Goal: Transaction & Acquisition: Subscribe to service/newsletter

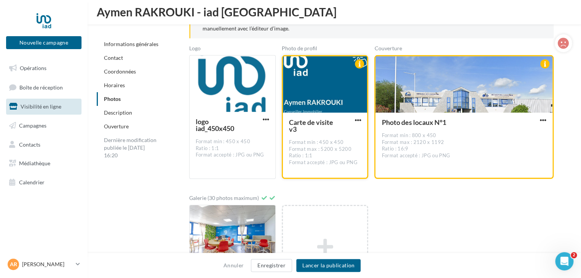
click at [316, 98] on div at bounding box center [325, 84] width 84 height 57
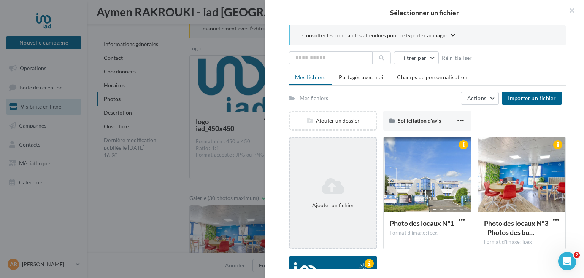
click at [339, 182] on icon at bounding box center [333, 186] width 80 height 18
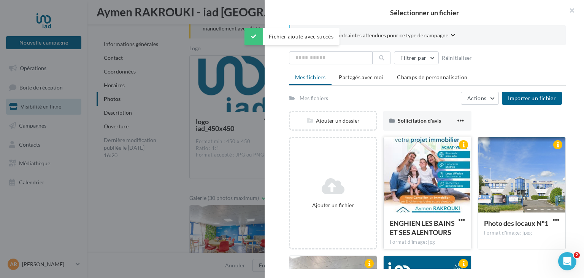
click at [417, 182] on div at bounding box center [427, 175] width 87 height 76
click at [459, 218] on span "button" at bounding box center [462, 219] width 6 height 6
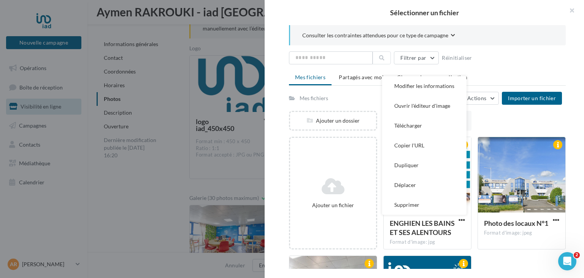
click at [502, 265] on div "Ajouter un fichier ENGHIEN LES BAINS ET SES ALENTOURS Format d'image: jpg Modif…" at bounding box center [430, 255] width 283 height 237
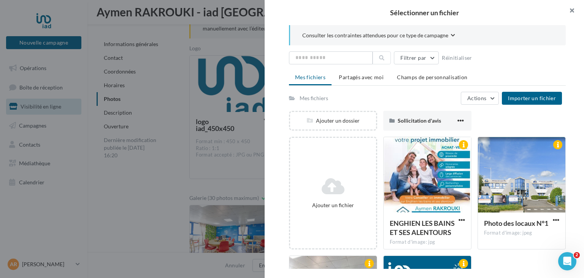
click at [576, 12] on button "button" at bounding box center [569, 11] width 30 height 23
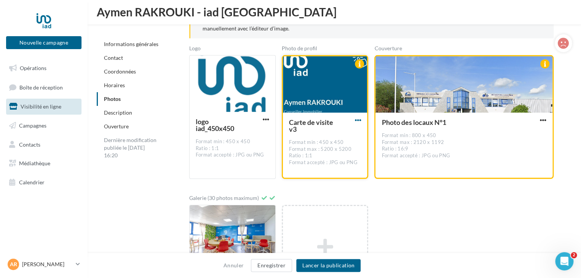
click at [356, 118] on span "button" at bounding box center [357, 120] width 6 height 6
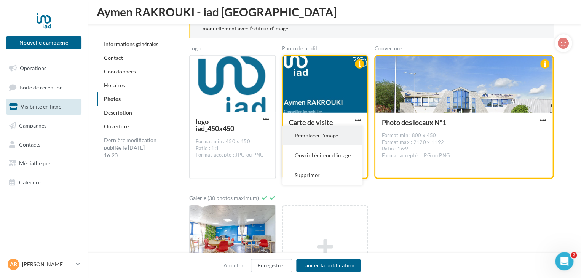
click at [323, 135] on button "Remplacer l'image" at bounding box center [322, 136] width 80 height 20
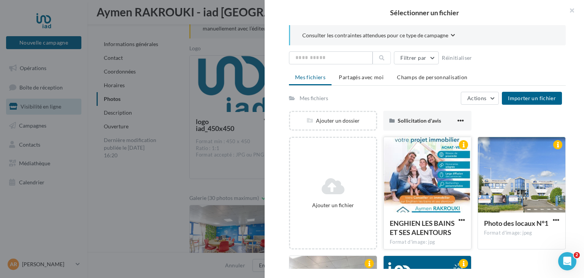
click at [405, 149] on div at bounding box center [427, 175] width 87 height 76
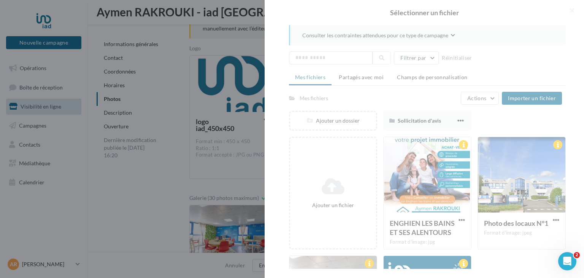
click at [571, 256] on div "Ouvrir le Messenger Intercom" at bounding box center [567, 260] width 25 height 25
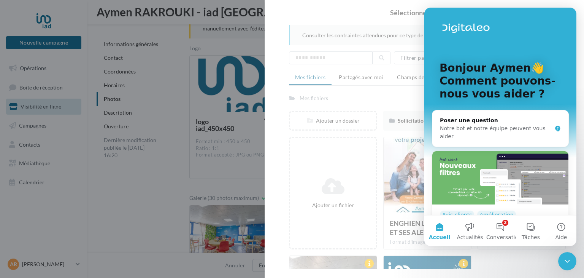
click at [572, 258] on icon "Fermer le Messenger Intercom" at bounding box center [567, 260] width 9 height 9
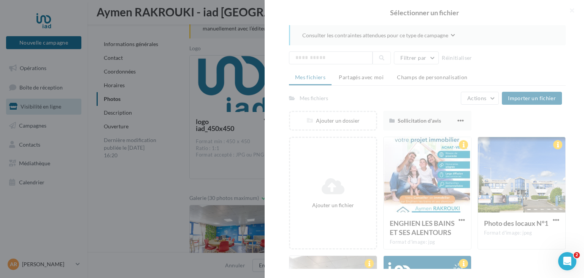
click at [571, 258] on icon "Ouvrir le Messenger Intercom" at bounding box center [567, 261] width 13 height 13
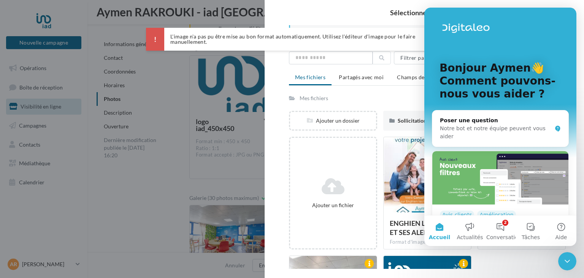
click at [571, 258] on icon "Fermer le Messenger Intercom" at bounding box center [567, 260] width 9 height 9
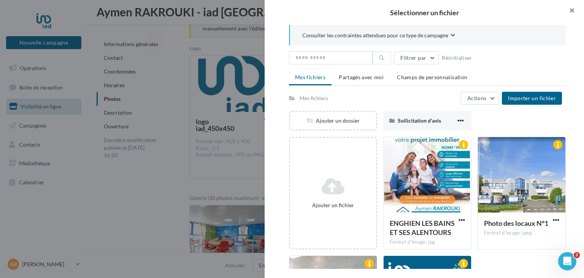
click at [569, 14] on button "button" at bounding box center [569, 11] width 30 height 23
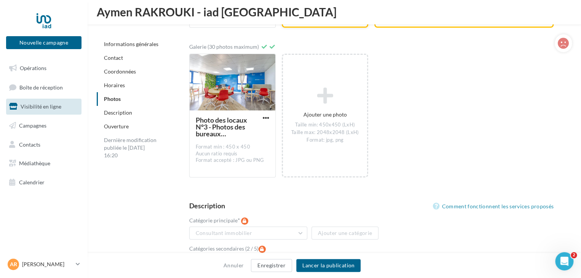
scroll to position [1244, 0]
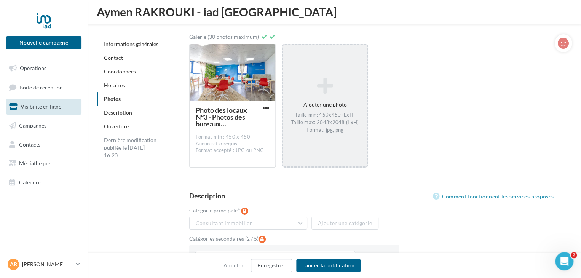
click at [318, 80] on icon at bounding box center [325, 85] width 78 height 18
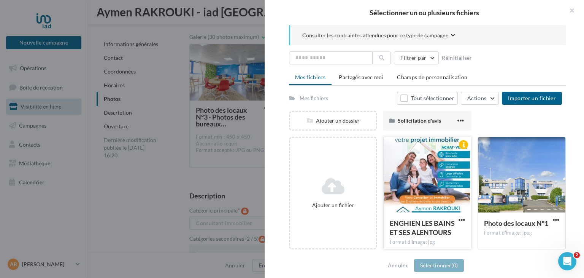
click at [409, 186] on div at bounding box center [427, 175] width 87 height 76
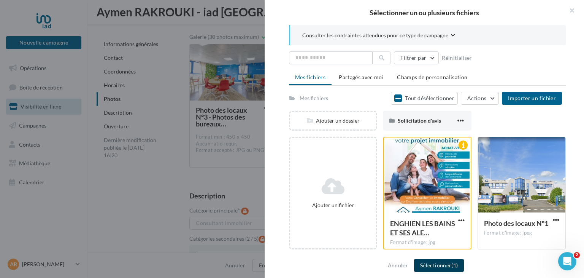
click at [446, 264] on button "Sélectionner (1)" at bounding box center [439, 265] width 50 height 13
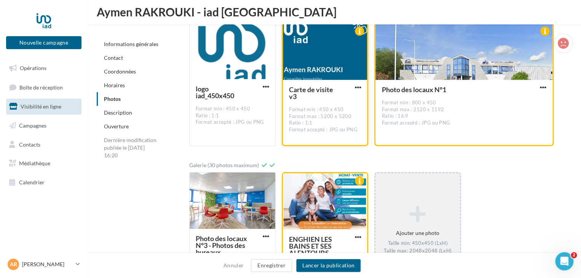
scroll to position [1181, 0]
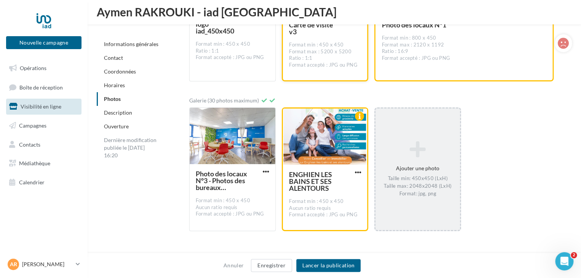
click at [439, 143] on icon at bounding box center [417, 149] width 78 height 18
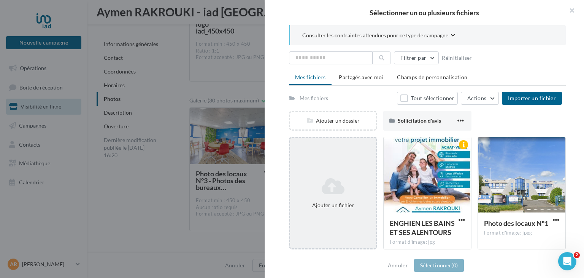
click at [343, 184] on icon at bounding box center [333, 186] width 80 height 18
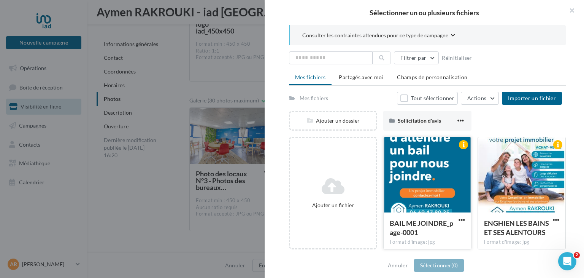
click at [416, 182] on div at bounding box center [427, 175] width 87 height 76
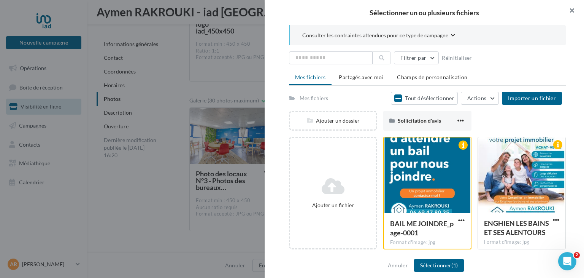
click at [569, 11] on button "button" at bounding box center [569, 11] width 30 height 23
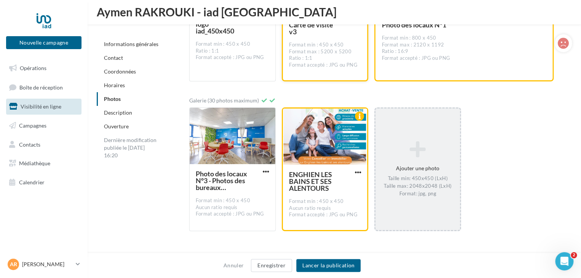
click at [410, 169] on div "Ajouter une photo Taille min: 450x450 (LxH) Taille max: 2048x2048 (LxH) Format:…" at bounding box center [417, 169] width 84 height 64
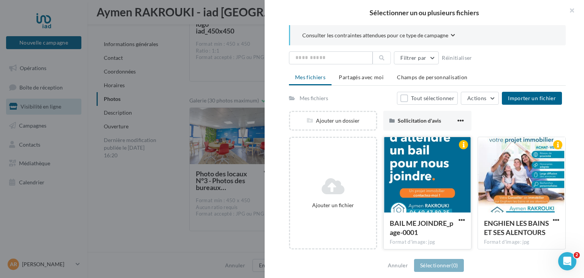
click at [410, 182] on div at bounding box center [427, 175] width 87 height 76
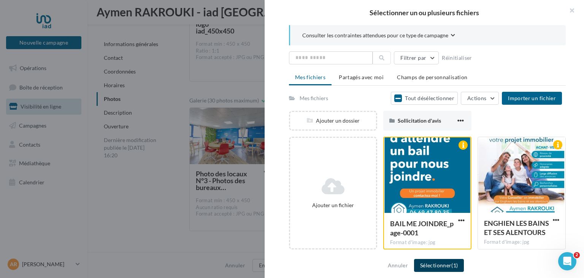
click at [428, 261] on button "Sélectionner (1)" at bounding box center [439, 265] width 50 height 13
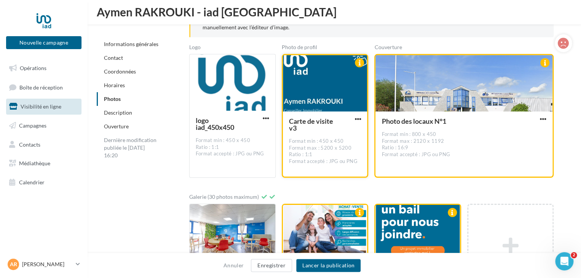
scroll to position [1163, 0]
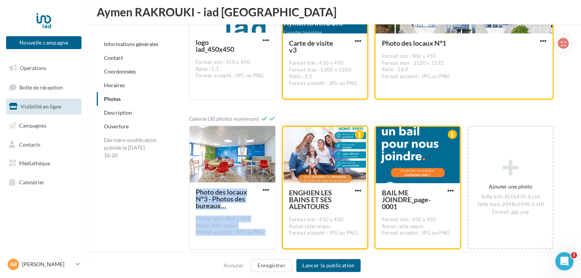
drag, startPoint x: 259, startPoint y: 171, endPoint x: 346, endPoint y: 174, distance: 87.6
click at [346, 174] on div "Photo des locaux N°3 - Photos des bureaux intérieurs Format min : 450 x 450 Auc…" at bounding box center [374, 191] width 370 height 130
click at [269, 189] on button "button" at bounding box center [266, 190] width 10 height 8
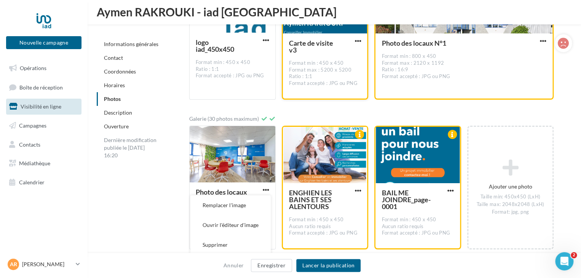
click at [563, 164] on div "Photos Comment sont utilisées mes photos Pour respecter le ratio attendu par le…" at bounding box center [374, 83] width 394 height 345
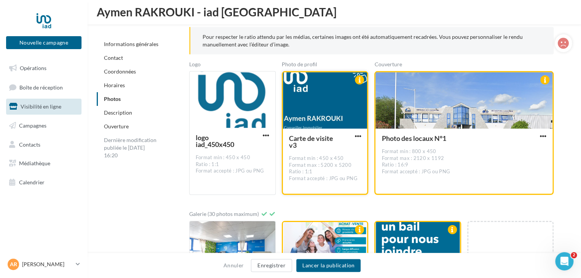
scroll to position [1083, 0]
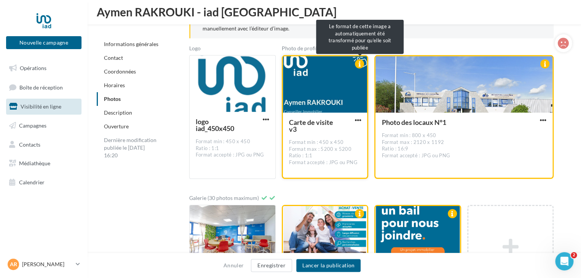
click at [360, 64] on div at bounding box center [359, 63] width 9 height 9
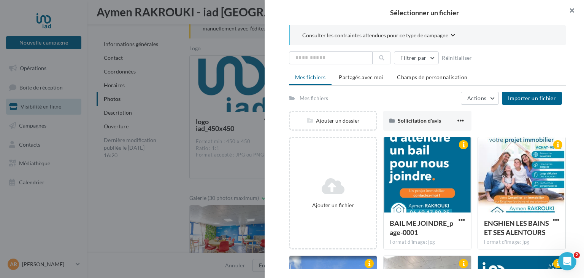
click at [569, 13] on button "button" at bounding box center [569, 11] width 30 height 23
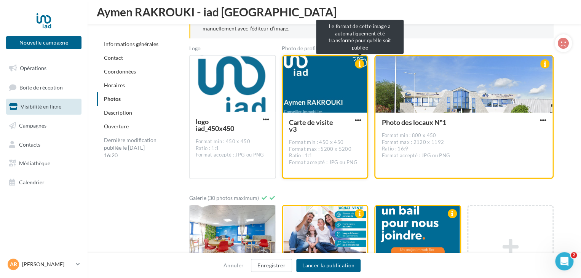
click at [359, 64] on div at bounding box center [359, 63] width 9 height 9
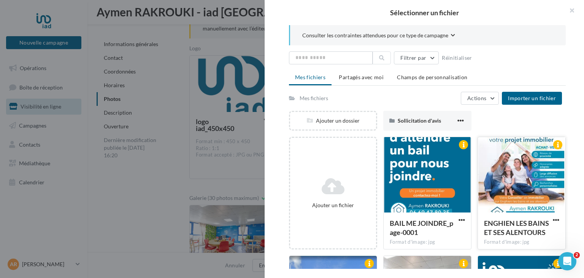
click at [512, 186] on div at bounding box center [521, 175] width 87 height 76
click at [577, 8] on button "button" at bounding box center [569, 11] width 30 height 23
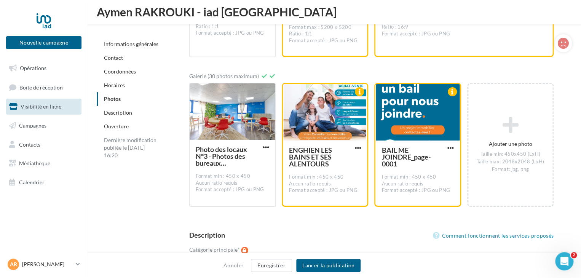
scroll to position [1170, 0]
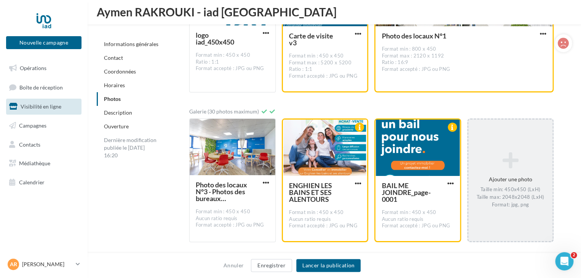
click at [507, 178] on div "Ajouter une photo Taille min: 450x450 (LxH) Taille max: 2048x2048 (LxH) Format:…" at bounding box center [510, 180] width 84 height 64
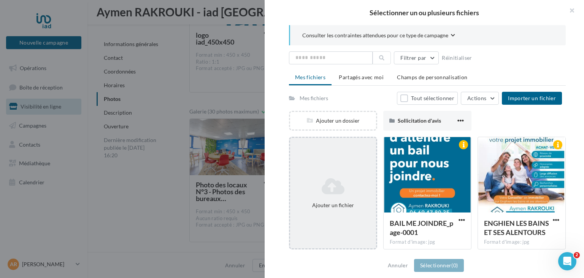
click at [346, 181] on icon at bounding box center [333, 186] width 80 height 18
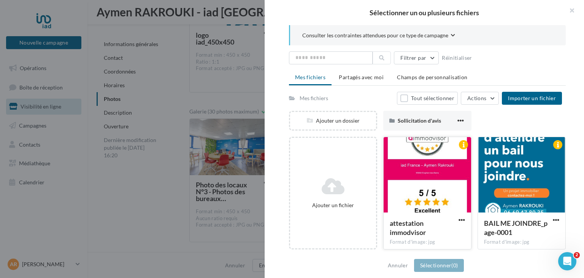
click at [427, 175] on div at bounding box center [427, 175] width 87 height 76
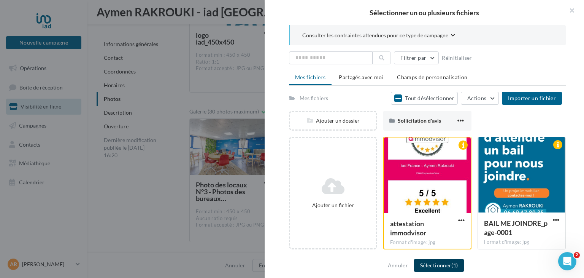
click at [445, 267] on button "Sélectionner (1)" at bounding box center [439, 265] width 50 height 13
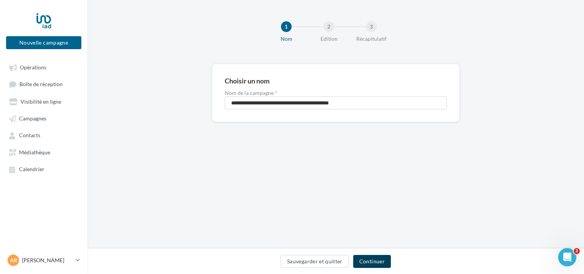
click at [366, 259] on button "Continuer" at bounding box center [372, 260] width 38 height 13
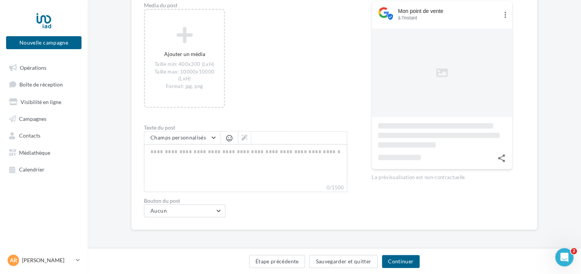
scroll to position [56, 0]
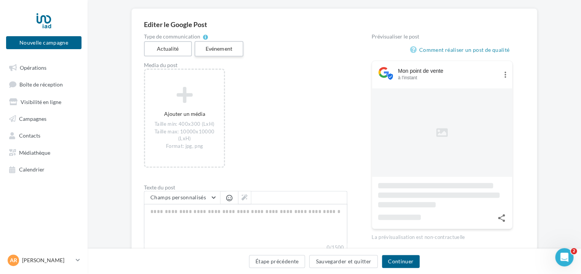
click at [218, 51] on label "Evénement" at bounding box center [218, 49] width 49 height 16
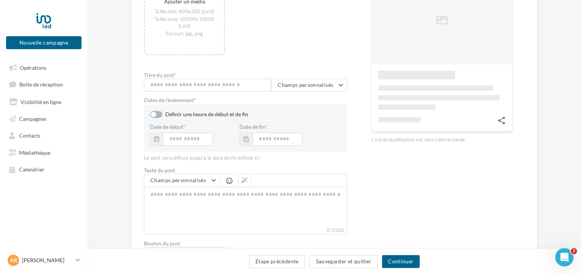
scroll to position [174, 0]
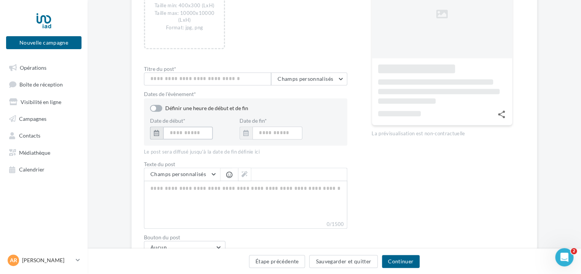
click at [180, 135] on input "text" at bounding box center [188, 132] width 50 height 13
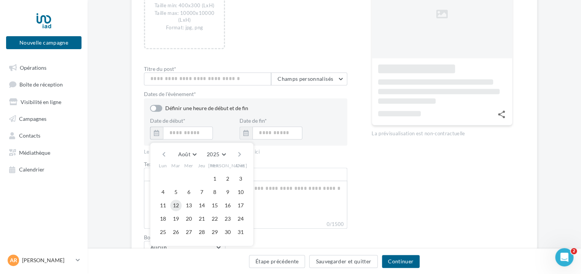
click at [177, 205] on button "12" at bounding box center [175, 204] width 11 height 11
type input "**********"
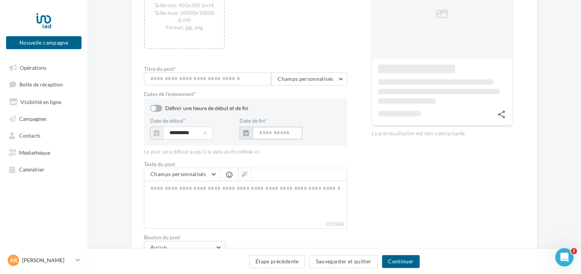
click at [269, 135] on input "text" at bounding box center [277, 132] width 50 height 13
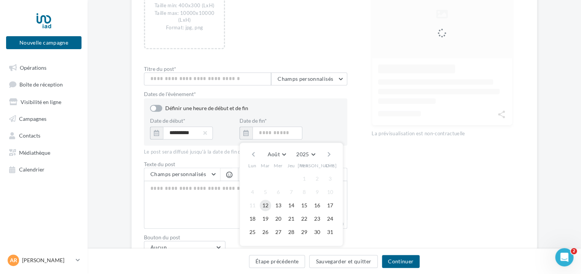
click at [264, 204] on button "12" at bounding box center [264, 204] width 11 height 11
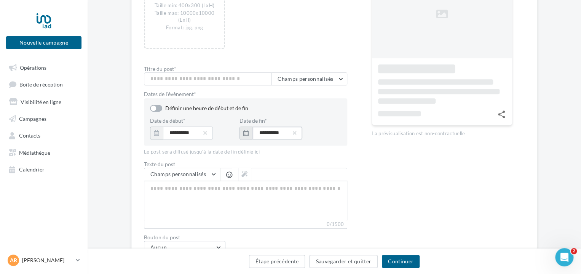
click at [284, 134] on input "**********" at bounding box center [277, 132] width 50 height 13
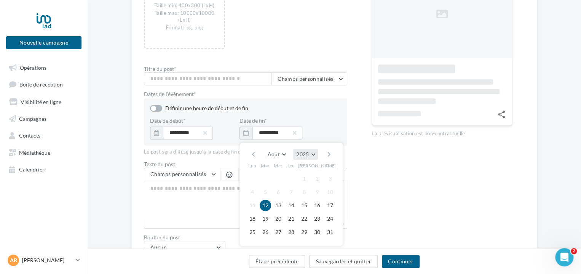
click at [309, 153] on button "2025" at bounding box center [305, 154] width 25 height 11
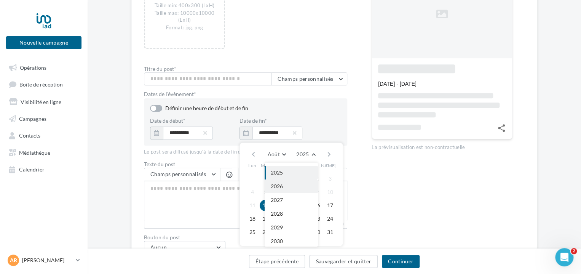
click at [285, 189] on button "2026" at bounding box center [290, 186] width 53 height 14
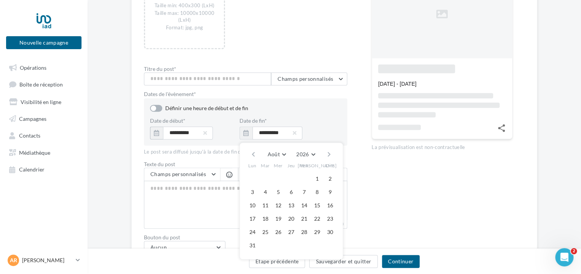
click at [371, 208] on div "Prévisualiser le post Comment réaliser un post de qualité Mon point de vente à …" at bounding box center [441, 85] width 141 height 338
click at [281, 134] on input "**********" at bounding box center [277, 132] width 50 height 13
click at [283, 132] on input "**********" at bounding box center [277, 132] width 50 height 13
click at [309, 152] on button "2025" at bounding box center [305, 154] width 25 height 11
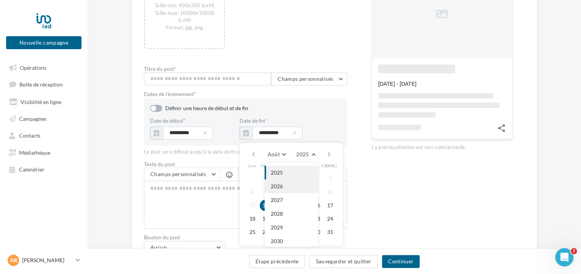
click at [287, 188] on button "2026" at bounding box center [290, 186] width 53 height 14
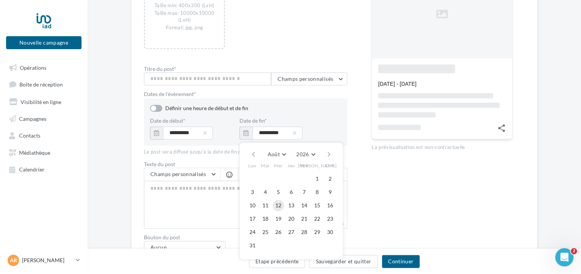
click at [280, 202] on button "12" at bounding box center [277, 204] width 11 height 11
type input "**********"
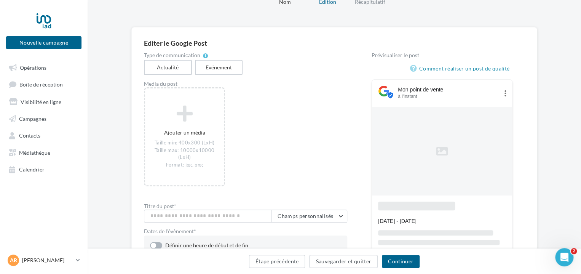
scroll to position [4, 0]
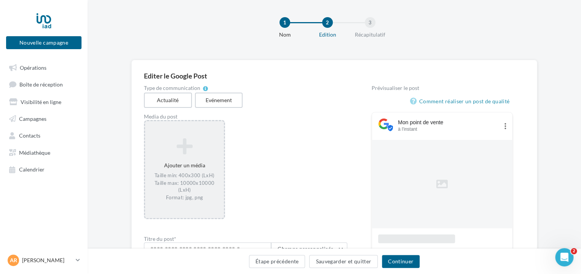
click at [208, 162] on div "Ajouter un média Taille min: 400x300 (LxH) Taille max: 10000x10000 (LxH) Format…" at bounding box center [184, 169] width 79 height 71
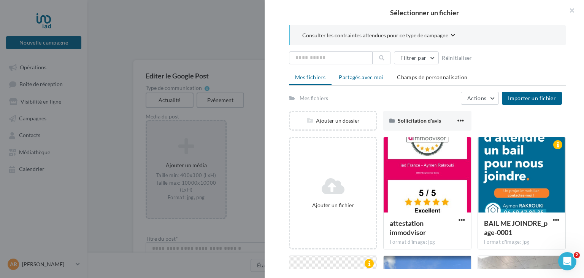
click at [349, 80] on span "Partagés avec moi" at bounding box center [361, 77] width 45 height 6
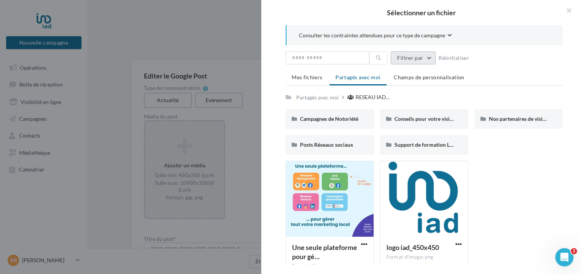
click at [418, 61] on button "Filtrer par" at bounding box center [412, 57] width 45 height 13
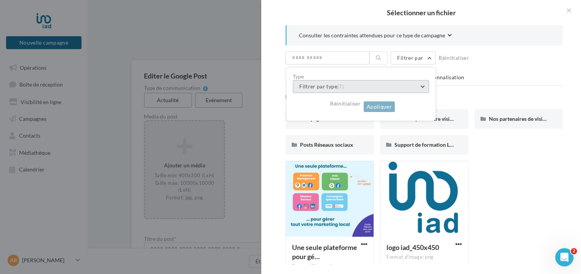
click at [363, 81] on button "Filtrer par type (7)" at bounding box center [361, 86] width 136 height 13
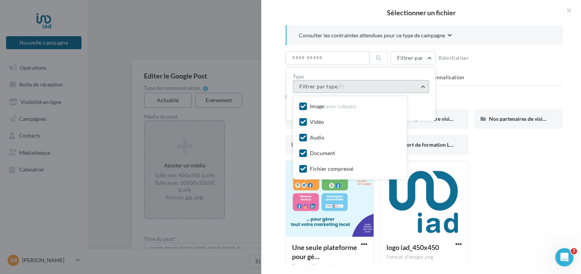
scroll to position [33, 0]
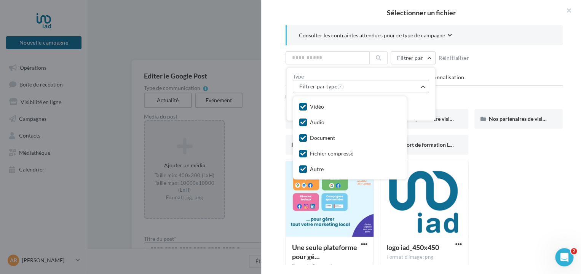
click at [508, 72] on ul "Mes fichiers Partagés avec moi Champs de personnalisation" at bounding box center [423, 77] width 277 height 15
click at [414, 91] on button "Filtrer par type (7)" at bounding box center [361, 86] width 136 height 13
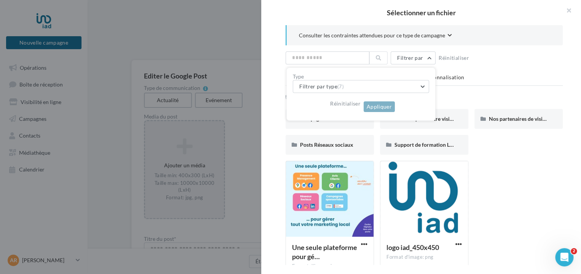
click at [509, 61] on div "Filtrer par Type Filtrer par type (7) Réinitialiser Appliquer Réinitialiser" at bounding box center [423, 57] width 277 height 13
click at [351, 99] on button "Réinitialiser" at bounding box center [345, 103] width 37 height 9
click at [565, 10] on button "button" at bounding box center [565, 11] width 30 height 23
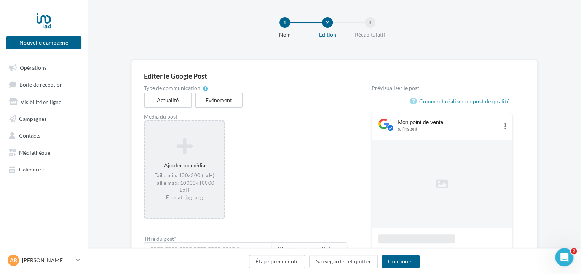
click at [196, 160] on div "Ajouter un média Taille min: 400x300 (LxH) Taille max: 10000x10000 (LxH) Format…" at bounding box center [184, 169] width 79 height 71
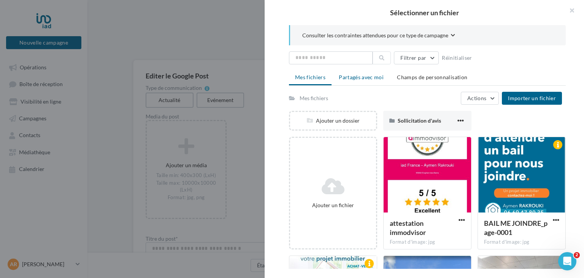
click at [345, 80] on li "Partagés avec moi" at bounding box center [361, 77] width 57 height 14
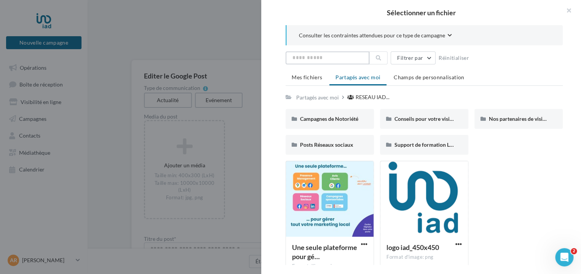
click at [316, 56] on input "text" at bounding box center [327, 57] width 84 height 13
click at [410, 35] on span "Consulter les contraintes attendues pour ce type de campagne" at bounding box center [372, 36] width 146 height 8
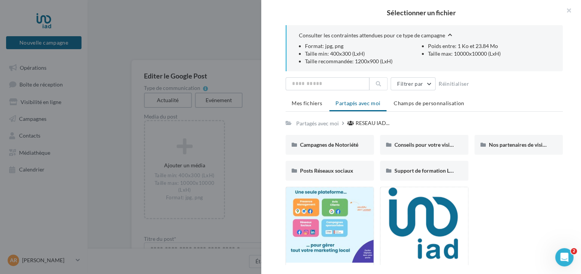
click at [409, 35] on span "Consulter les contraintes attendues pour ce type de campagne" at bounding box center [372, 36] width 146 height 8
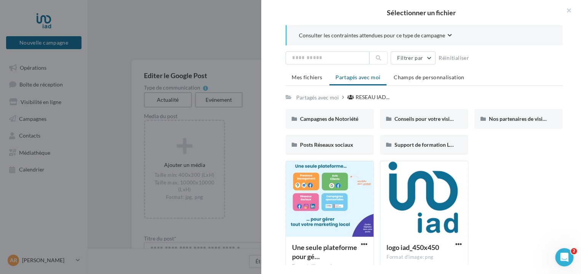
scroll to position [0, 0]
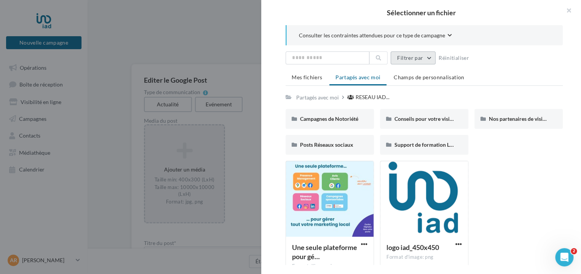
click at [424, 58] on button "Filtrer par" at bounding box center [412, 57] width 45 height 13
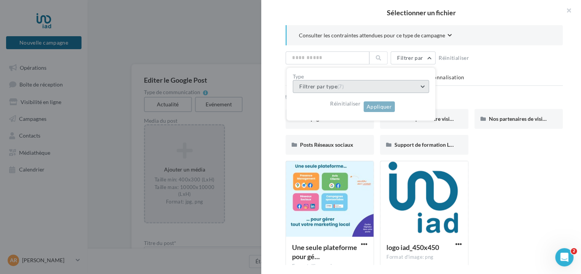
click at [339, 87] on span "(7)" at bounding box center [340, 86] width 6 height 6
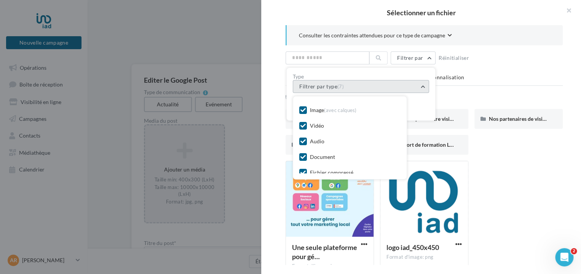
scroll to position [33, 0]
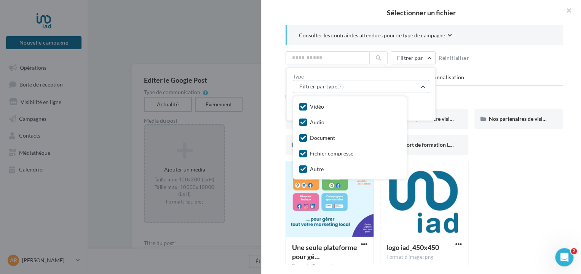
drag, startPoint x: 394, startPoint y: 154, endPoint x: 402, endPoint y: 129, distance: 26.0
click at [397, 148] on div "Image (sans calques) Image (avec calques) Vidéo Audio Document Fichier compress…" at bounding box center [349, 137] width 101 height 70
click at [420, 84] on button "Filtrer par type (7)" at bounding box center [361, 86] width 136 height 13
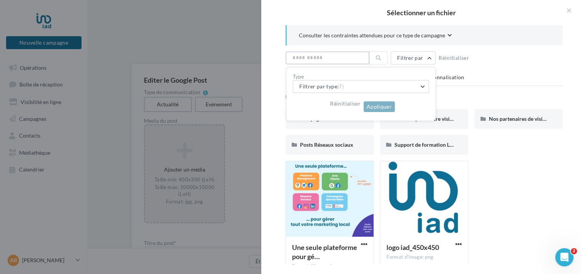
click at [301, 59] on input "text" at bounding box center [327, 57] width 84 height 13
click at [435, 32] on span "Consulter les contraintes attendues pour ce type de campagne" at bounding box center [372, 36] width 146 height 8
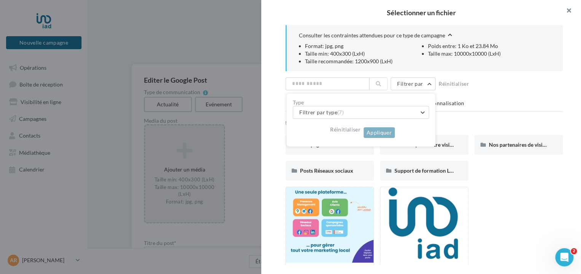
click at [565, 12] on button "button" at bounding box center [565, 11] width 30 height 23
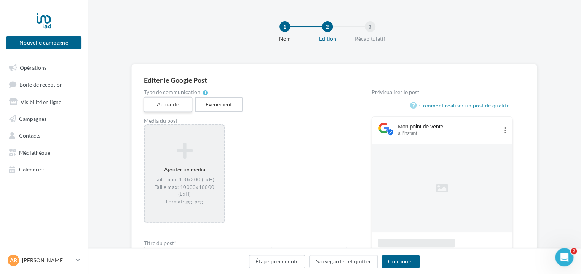
click at [178, 103] on label "Actualité" at bounding box center [167, 105] width 49 height 16
click at [195, 172] on div "Ajouter un média Taille min: 400x300 (LxH) Taille max: 10000x10000 (LxH) Format…" at bounding box center [184, 173] width 79 height 71
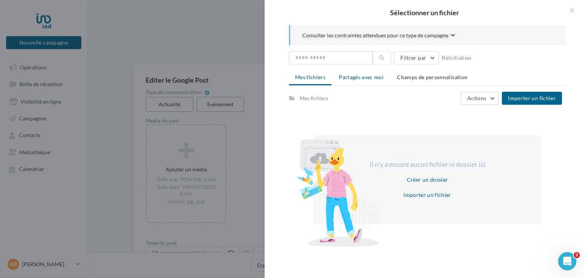
click at [368, 75] on span "Partagés avec moi" at bounding box center [361, 77] width 45 height 6
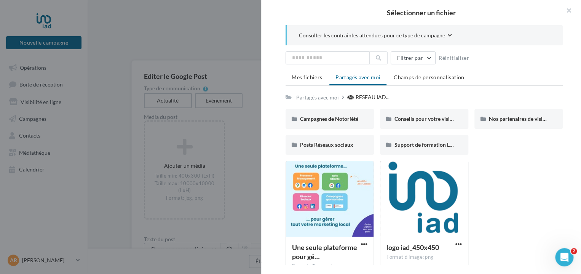
scroll to position [3, 0]
click at [338, 120] on span "Campagnes de Notoriété" at bounding box center [329, 118] width 58 height 6
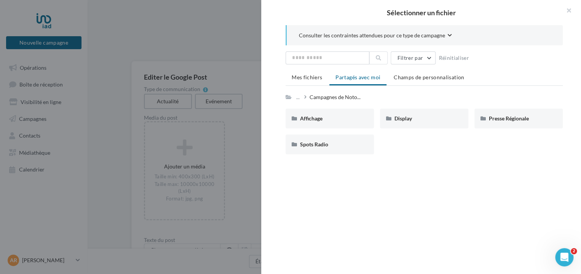
click at [306, 96] on div "..." at bounding box center [301, 97] width 15 height 11
click at [298, 98] on div "..." at bounding box center [297, 97] width 6 height 11
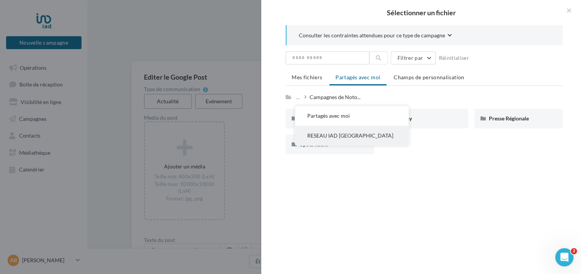
click at [354, 134] on button "RESEAU IAD FRANCE" at bounding box center [351, 136] width 113 height 20
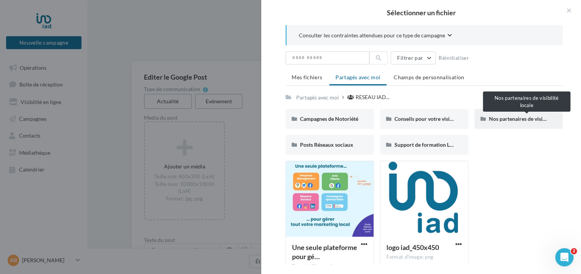
click at [528, 116] on span "Nos partenaires de visibilité locale" at bounding box center [528, 118] width 81 height 6
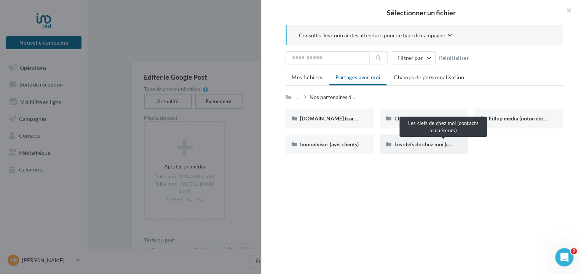
click at [408, 142] on span "Les clefs de chez moi (contacts acquéreurs)" at bounding box center [444, 144] width 101 height 6
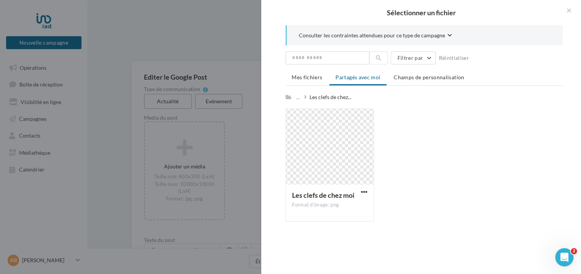
click at [305, 98] on icon at bounding box center [305, 96] width 2 height 5
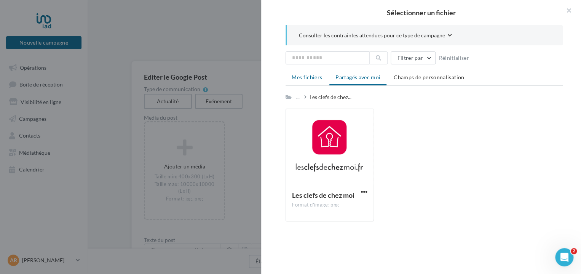
click at [318, 79] on span "Mes fichiers" at bounding box center [306, 77] width 30 height 6
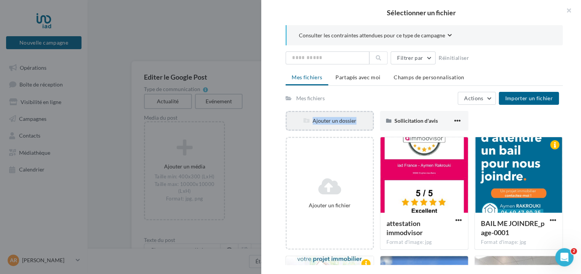
drag, startPoint x: 342, startPoint y: 127, endPoint x: 353, endPoint y: 122, distance: 11.2
click at [353, 122] on div "Ajouter un dossier" at bounding box center [329, 121] width 88 height 20
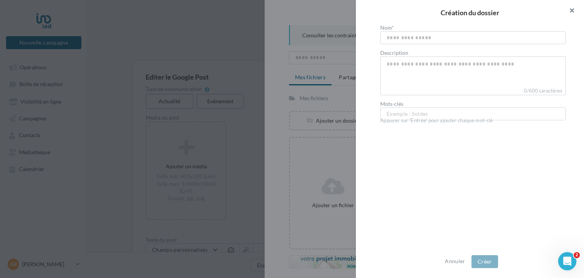
click at [575, 10] on button "button" at bounding box center [569, 11] width 30 height 23
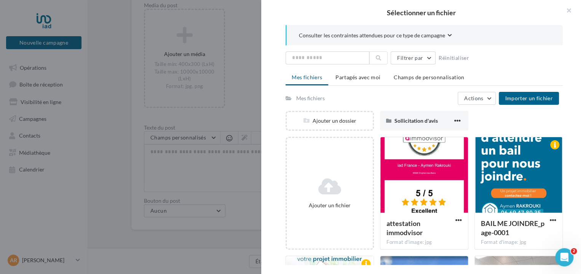
scroll to position [115, 12]
click at [570, 10] on button "button" at bounding box center [565, 11] width 30 height 23
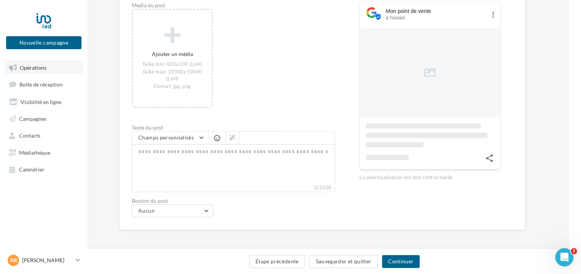
click at [35, 71] on link "Opérations" at bounding box center [44, 67] width 78 height 14
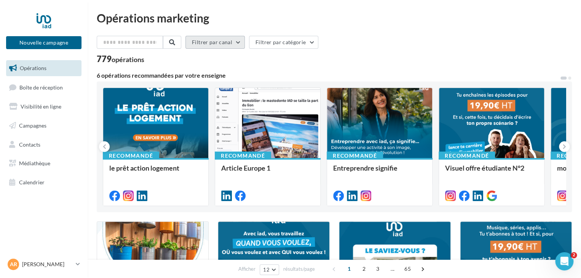
click at [223, 42] on button "Filtrer par canal" at bounding box center [214, 42] width 59 height 13
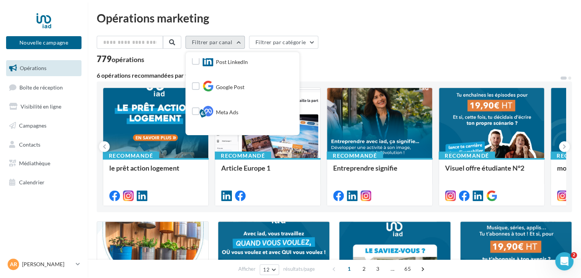
scroll to position [81, 0]
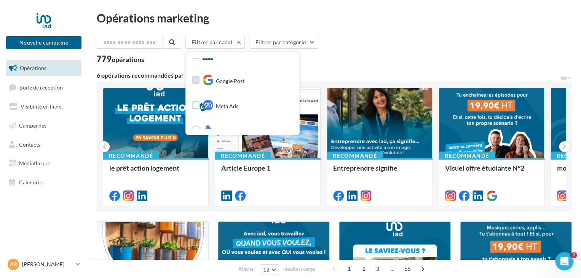
click at [199, 79] on label at bounding box center [196, 80] width 8 height 8
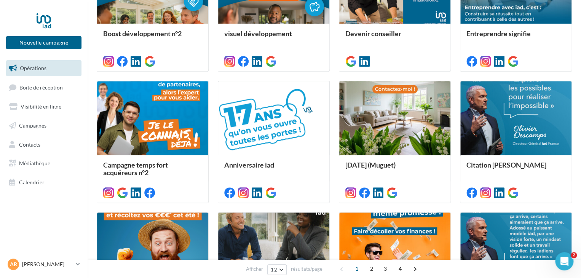
scroll to position [209, 0]
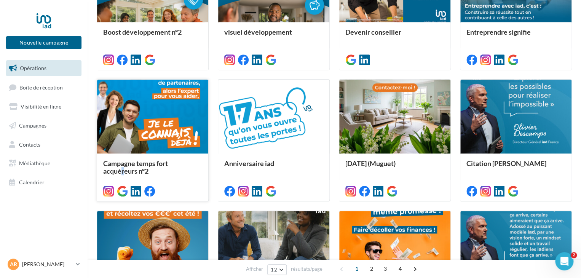
drag, startPoint x: 136, startPoint y: 167, endPoint x: 123, endPoint y: 169, distance: 12.8
click at [123, 169] on span "Campagne temps fort acquéreurs n°2" at bounding box center [135, 167] width 65 height 16
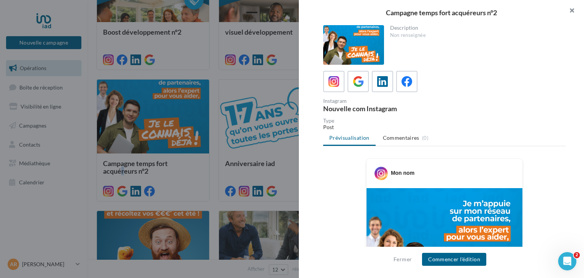
click at [569, 10] on button "button" at bounding box center [569, 11] width 30 height 23
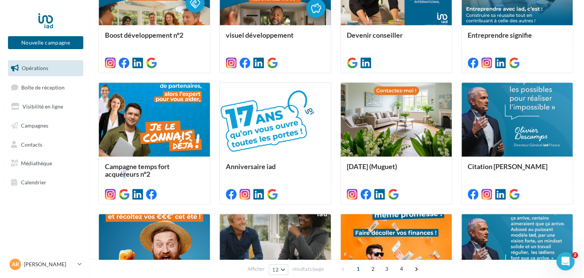
scroll to position [207, 0]
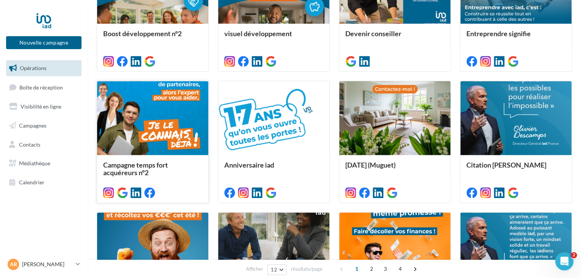
click at [163, 166] on span "Campagne temps fort acquéreurs n°2" at bounding box center [135, 169] width 65 height 16
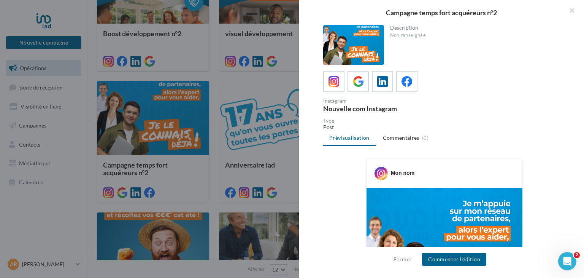
drag, startPoint x: 500, startPoint y: 209, endPoint x: 496, endPoint y: 191, distance: 18.1
click at [496, 191] on div at bounding box center [445, 266] width 156 height 156
drag, startPoint x: 581, startPoint y: 182, endPoint x: 584, endPoint y: 197, distance: 15.0
click at [580, 197] on div "Description Non renseignée Instagram Nouvelle com Instagram Type Post Prévisual…" at bounding box center [444, 139] width 291 height 228
click at [580, 239] on div "Description Non renseignée Instagram Nouvelle com Instagram Type Post Prévisual…" at bounding box center [444, 139] width 291 height 228
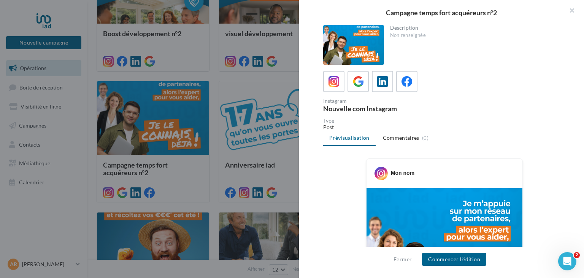
click at [418, 182] on div "Mon nom" at bounding box center [445, 173] width 156 height 29
drag, startPoint x: 441, startPoint y: 225, endPoint x: 434, endPoint y: 190, distance: 35.6
click at [434, 190] on div at bounding box center [445, 266] width 156 height 156
click at [573, 9] on button "button" at bounding box center [569, 11] width 30 height 23
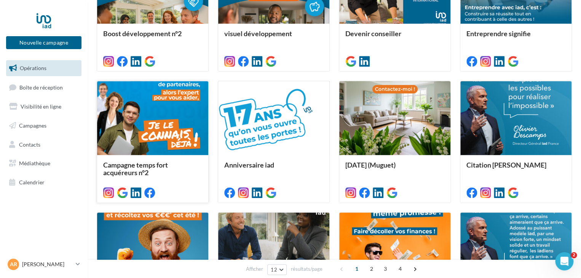
click at [172, 105] on div at bounding box center [152, 118] width 111 height 75
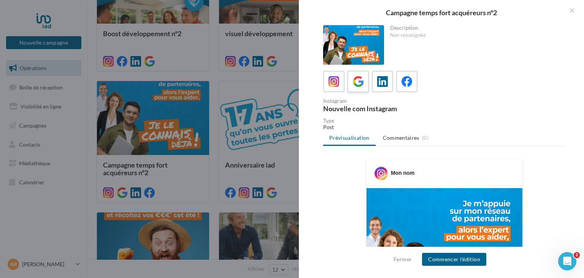
click at [362, 83] on icon at bounding box center [358, 81] width 11 height 11
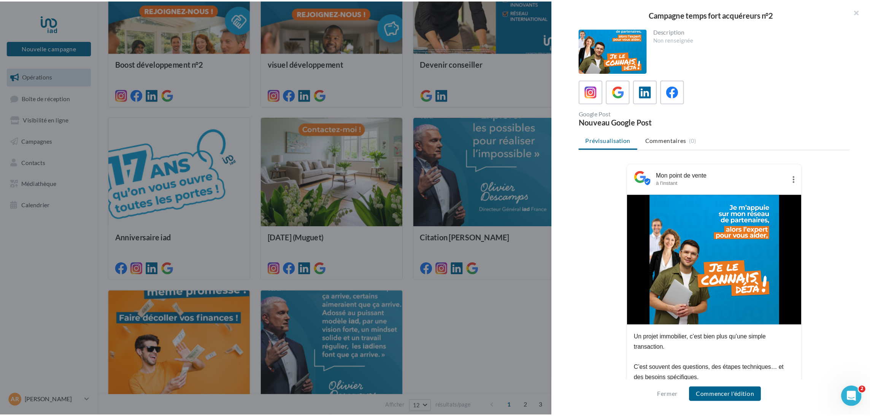
scroll to position [208, 0]
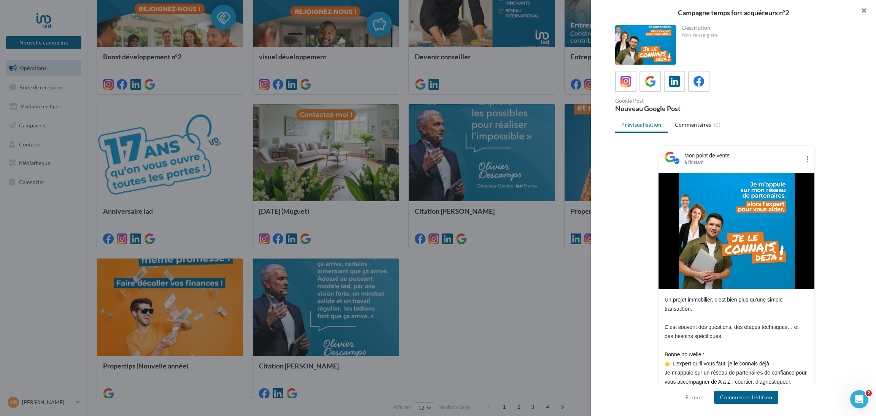
click at [580, 13] on button "button" at bounding box center [861, 11] width 30 height 23
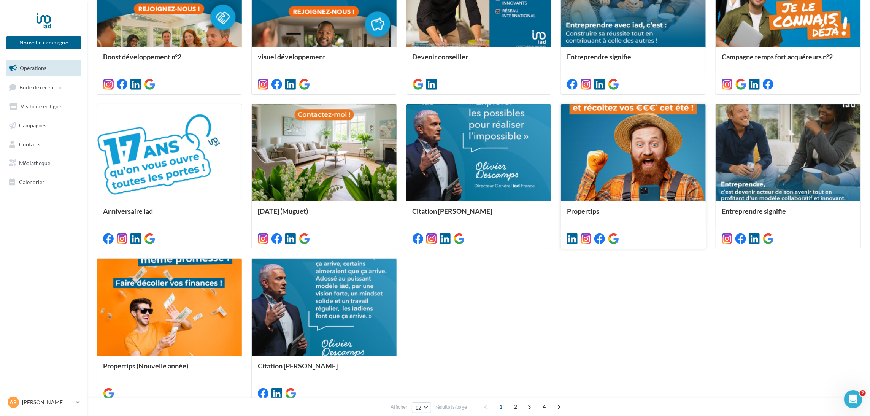
click at [580, 148] on div at bounding box center [633, 153] width 145 height 98
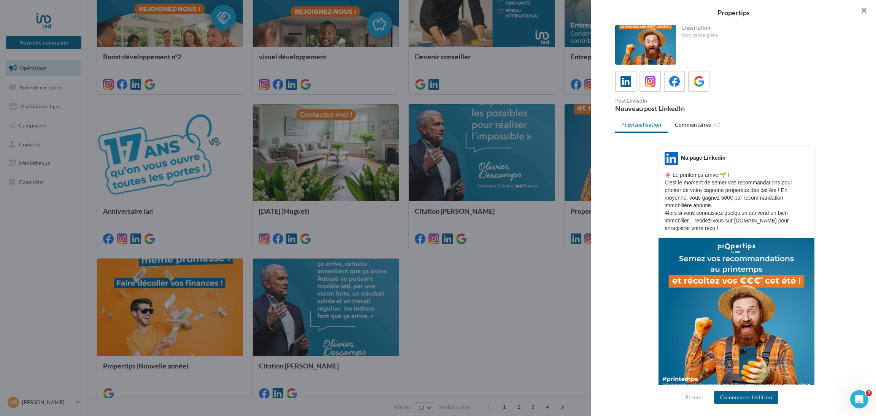
click at [580, 10] on button "button" at bounding box center [861, 11] width 30 height 23
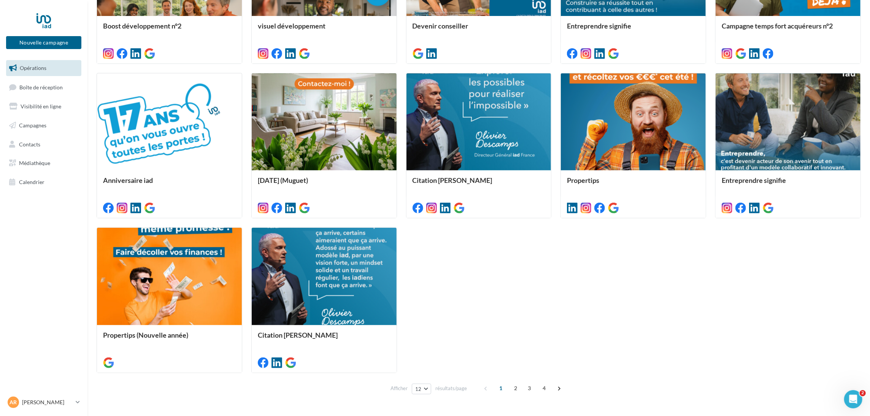
scroll to position [258, 0]
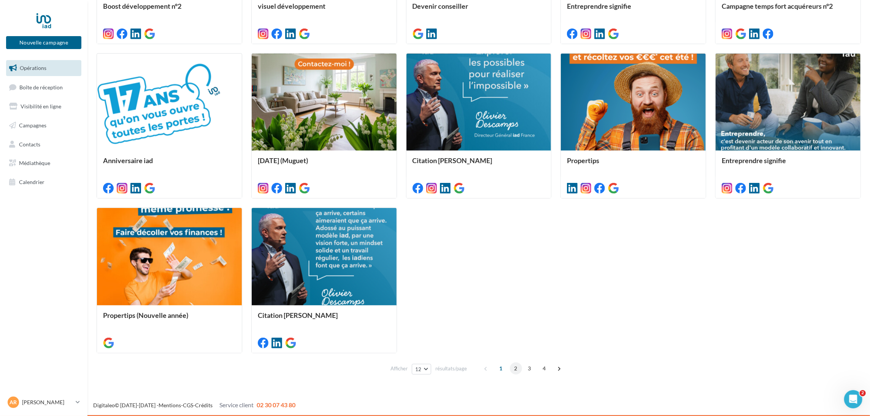
click at [517, 277] on span "2" at bounding box center [516, 369] width 12 height 12
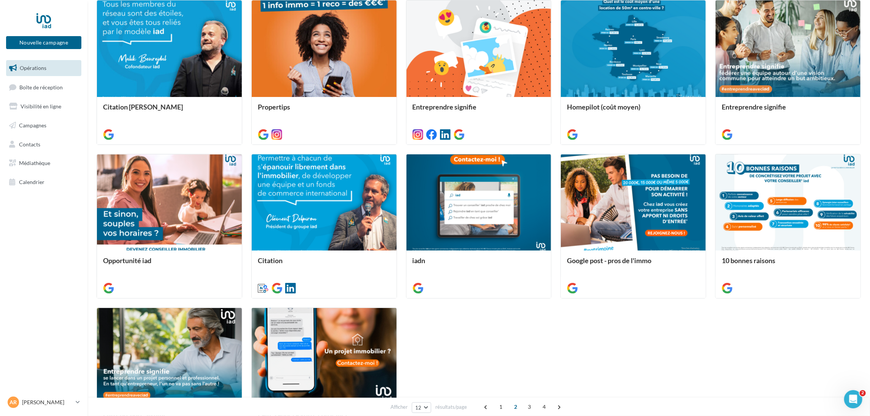
scroll to position [197, 0]
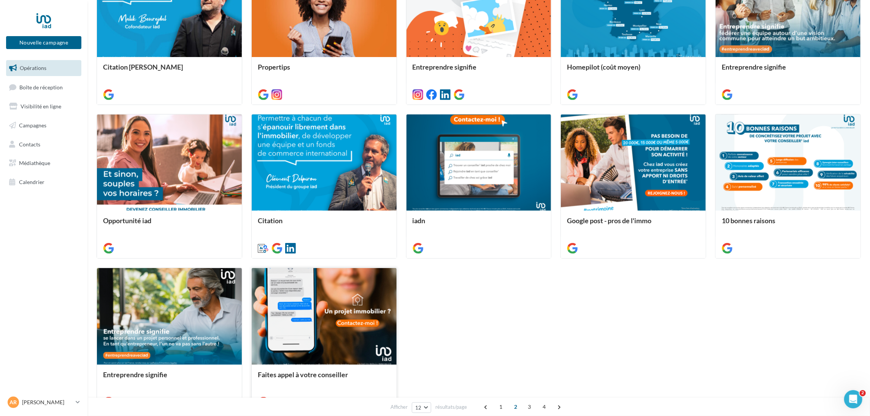
click at [347, 277] on div at bounding box center [324, 316] width 145 height 97
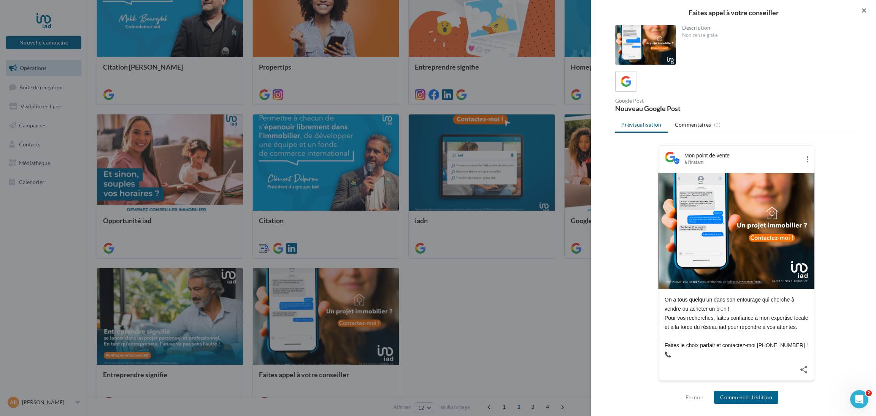
click at [580, 9] on button "button" at bounding box center [861, 11] width 30 height 23
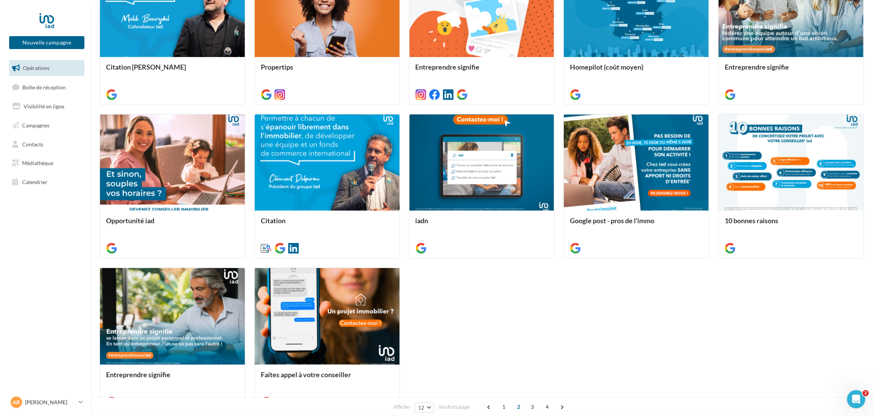
scroll to position [196, 0]
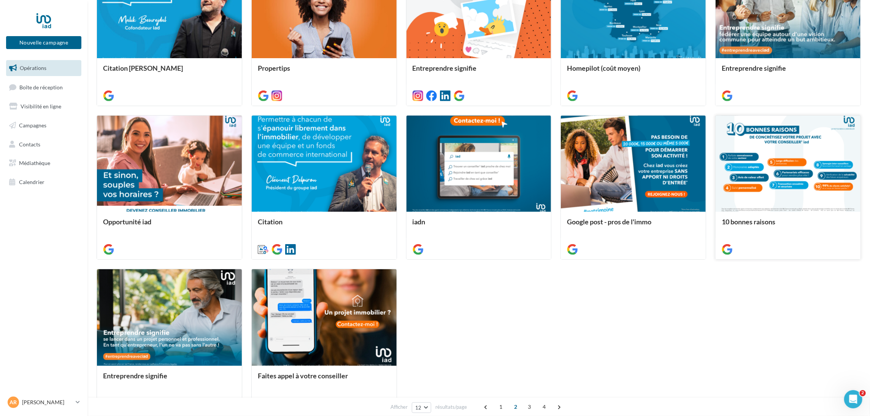
click at [580, 165] on div at bounding box center [788, 164] width 145 height 97
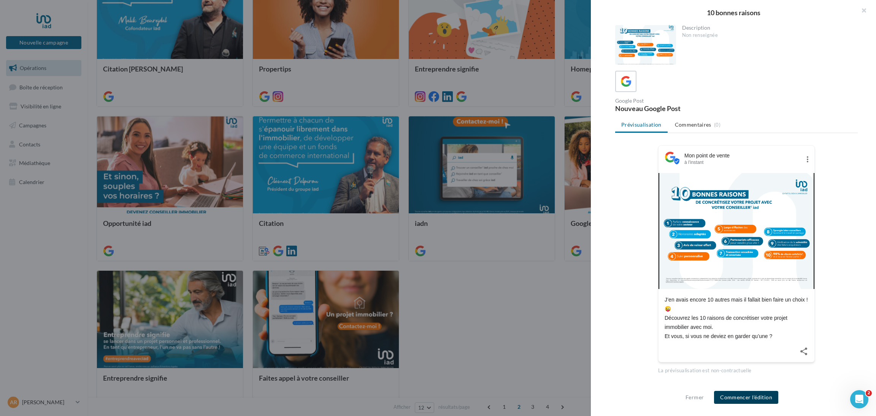
click at [580, 277] on button "Commencer l'édition" at bounding box center [746, 397] width 64 height 13
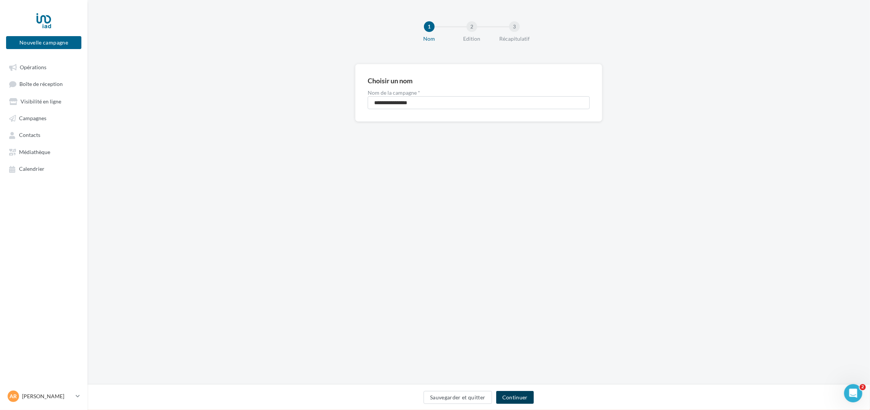
click at [517, 398] on button "Continuer" at bounding box center [515, 397] width 38 height 13
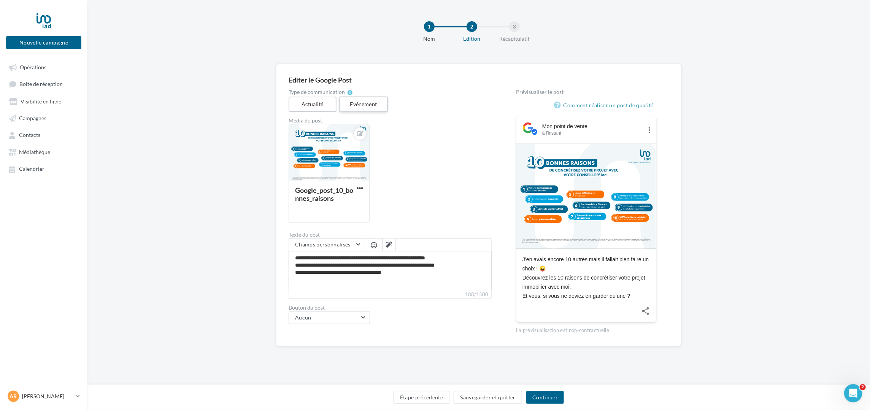
click at [376, 100] on label "Evénement" at bounding box center [363, 105] width 49 height 16
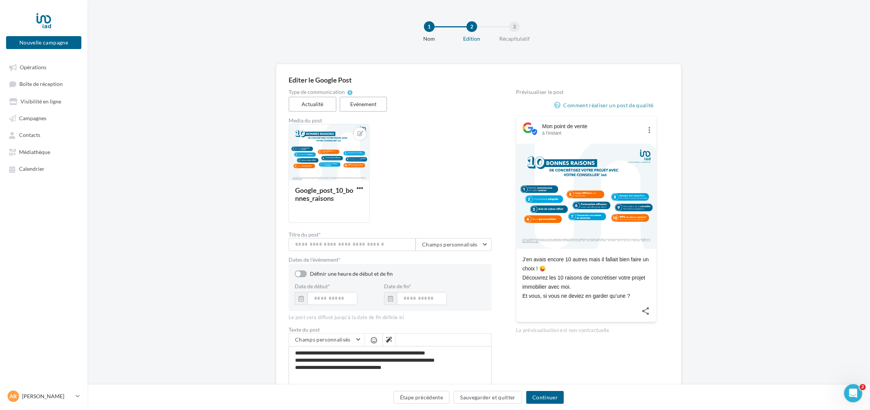
click at [304, 272] on label "Définir une heure de début et de fin" at bounding box center [344, 273] width 98 height 6
click at [305, 272] on label "Définir une heure de début et de fin" at bounding box center [344, 273] width 98 height 6
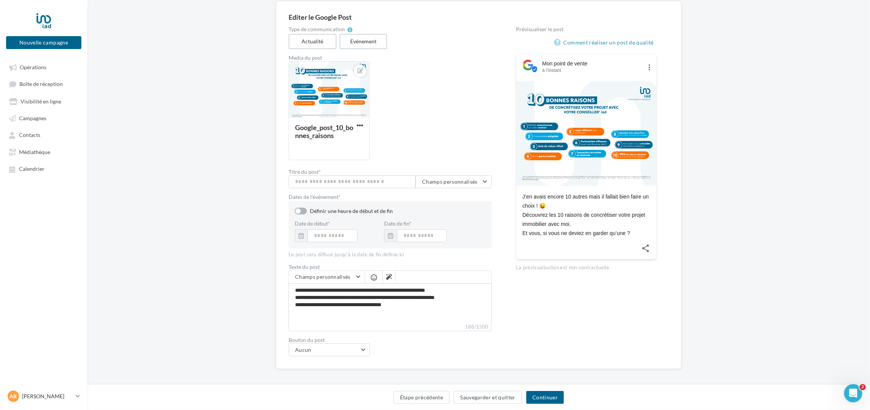
scroll to position [65, 0]
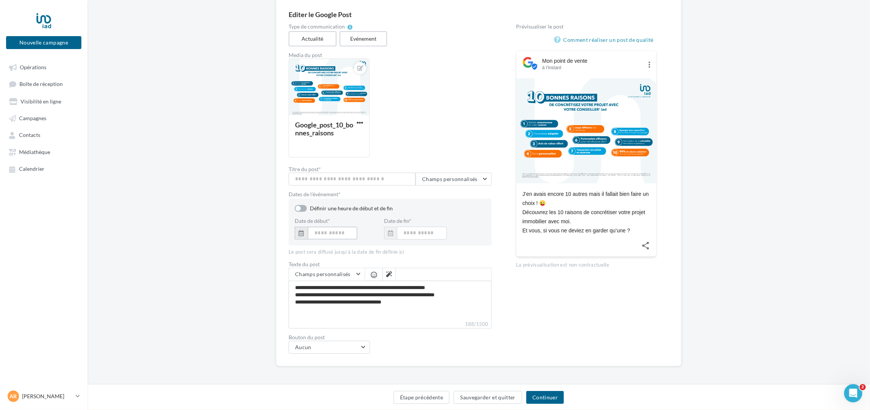
click at [326, 235] on input "text" at bounding box center [333, 233] width 50 height 13
click at [323, 304] on button "12" at bounding box center [320, 305] width 11 height 11
type input "**********"
click at [410, 232] on input "text" at bounding box center [422, 233] width 50 height 13
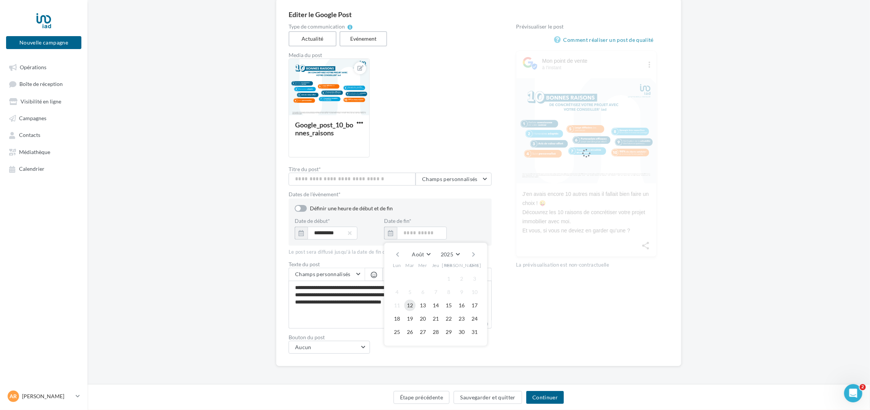
click at [409, 303] on button "12" at bounding box center [409, 305] width 11 height 11
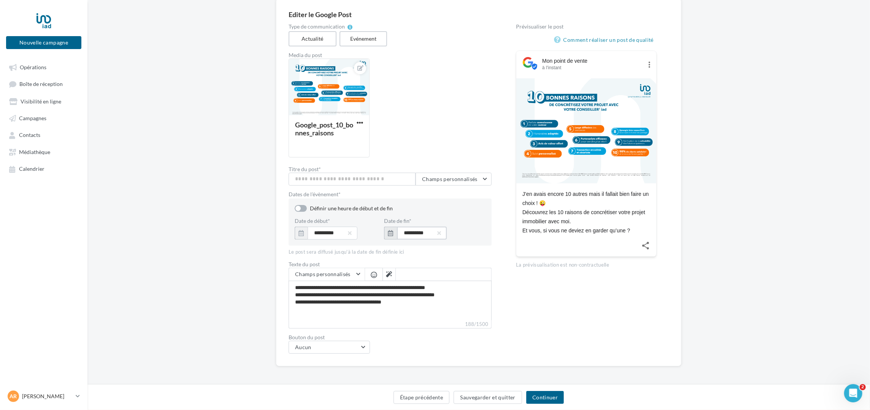
click at [433, 233] on input "**********" at bounding box center [422, 233] width 50 height 13
click at [449, 252] on span "2025" at bounding box center [447, 254] width 13 height 6
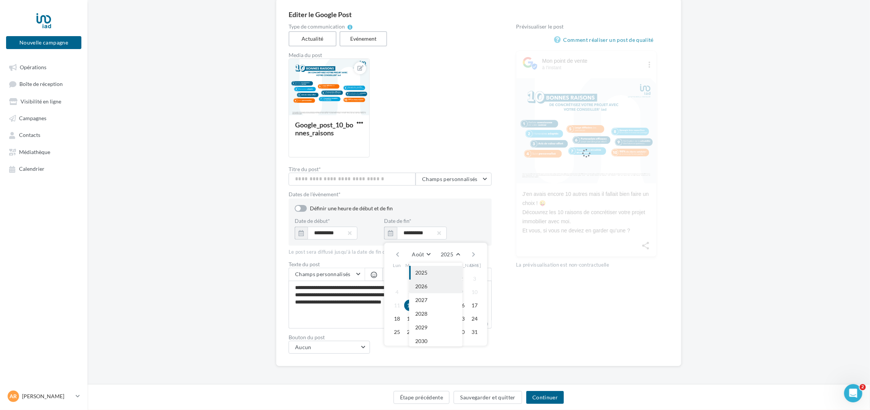
click at [423, 288] on span "2026" at bounding box center [421, 286] width 12 height 6
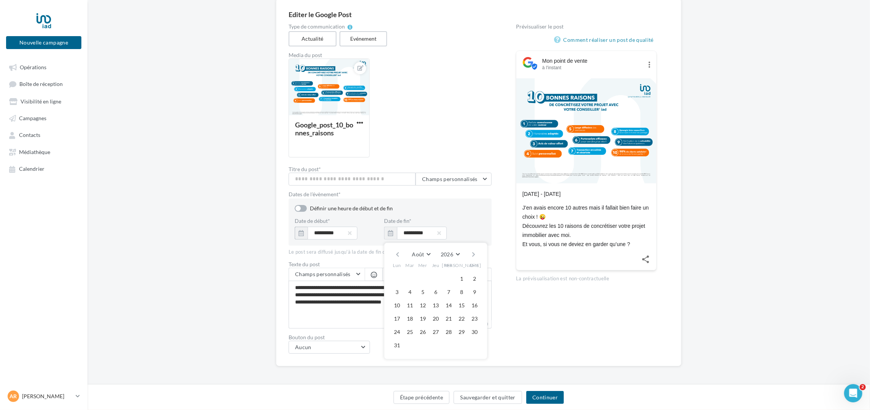
click at [512, 292] on div "**********" at bounding box center [479, 189] width 380 height 330
click at [427, 230] on input "**********" at bounding box center [422, 233] width 50 height 13
click at [446, 251] on span "2025" at bounding box center [447, 254] width 13 height 6
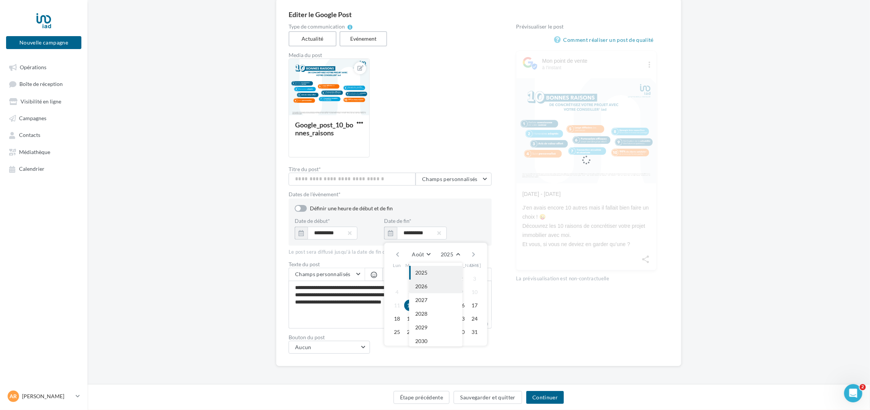
click at [433, 283] on button "2026" at bounding box center [435, 287] width 53 height 14
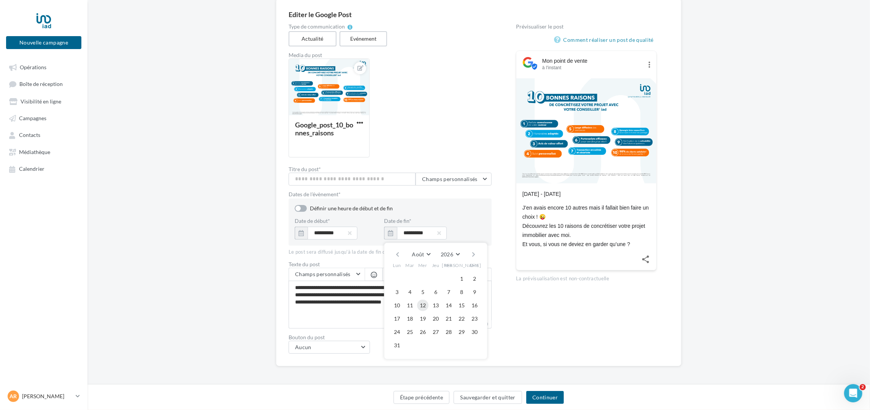
click at [424, 304] on button "12" at bounding box center [422, 305] width 11 height 11
type input "**********"
click at [346, 345] on button "Aucun" at bounding box center [329, 347] width 81 height 13
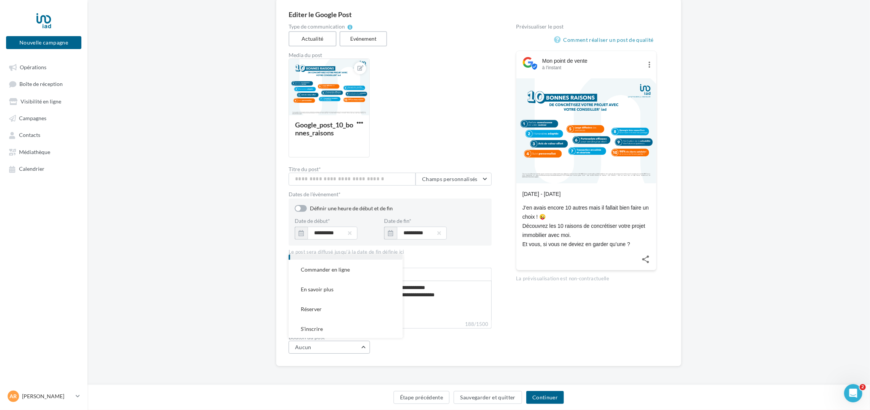
scroll to position [55, 0]
click at [345, 300] on button "Réserver" at bounding box center [346, 309] width 114 height 20
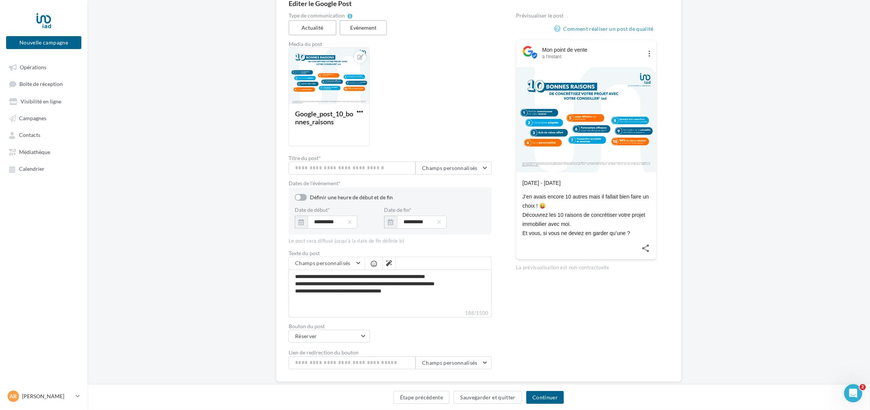
scroll to position [92, 0]
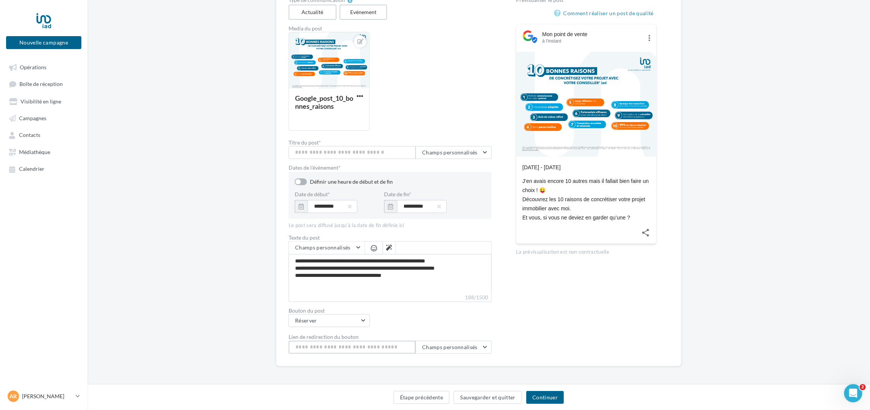
click at [337, 346] on input "Lien de redirection du bouton" at bounding box center [352, 347] width 127 height 13
paste input "**********"
click at [483, 341] on button "Champs personnalisés" at bounding box center [454, 347] width 76 height 13
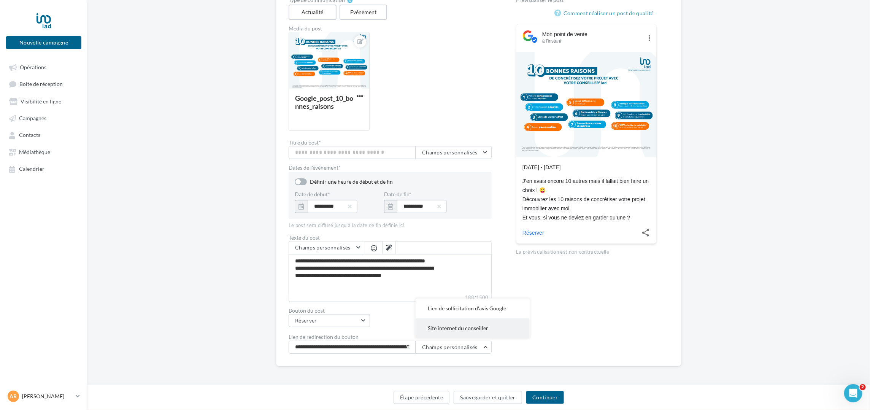
click at [510, 323] on button "Site internet du conseiller" at bounding box center [473, 328] width 114 height 20
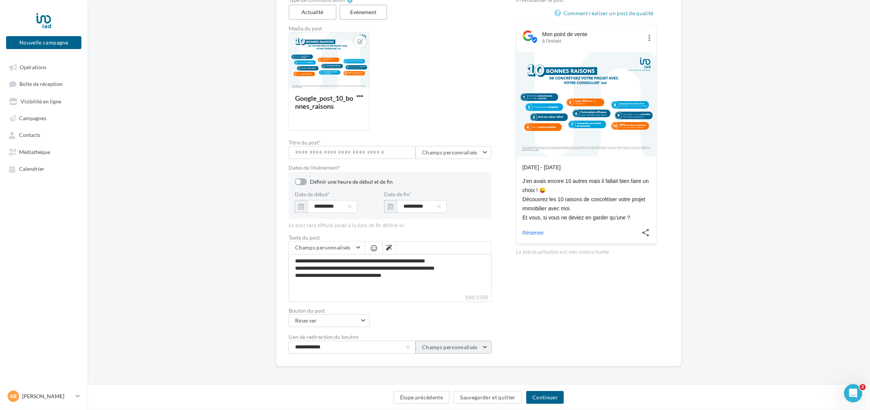
click at [447, 345] on span "Champs personnalisés" at bounding box center [450, 347] width 56 height 6
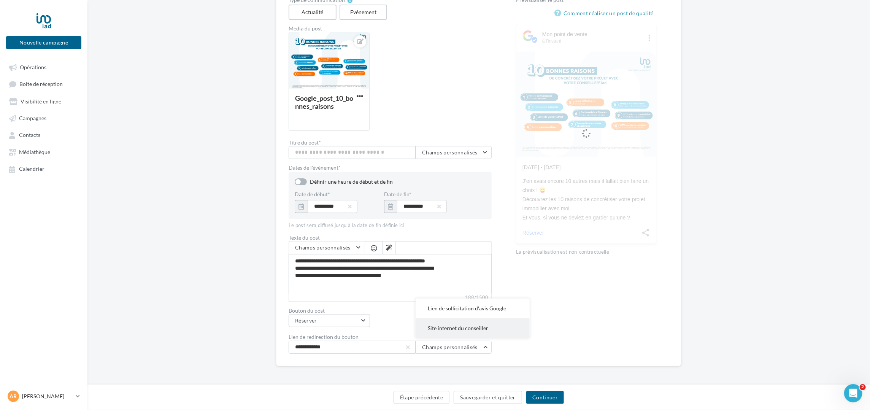
click at [449, 328] on span "Site internet du conseiller" at bounding box center [458, 328] width 60 height 6
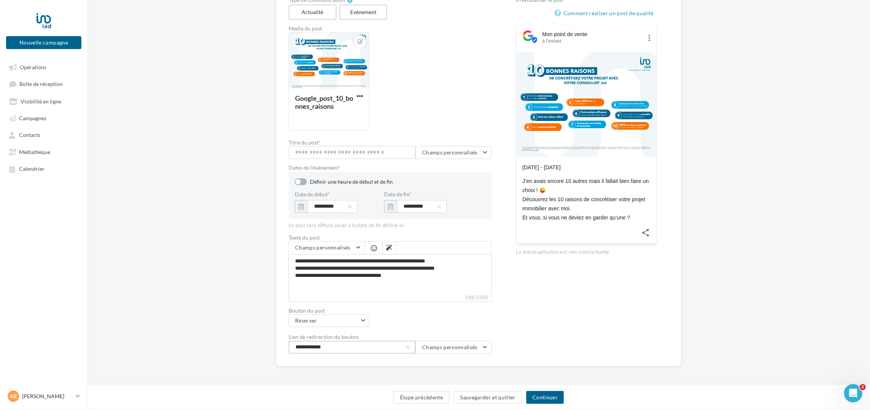
drag, startPoint x: 353, startPoint y: 348, endPoint x: 279, endPoint y: 341, distance: 74.8
click at [279, 341] on div "Editer le Google Post Type de communication Actualité Evénement Media du post G…" at bounding box center [479, 169] width 406 height 394
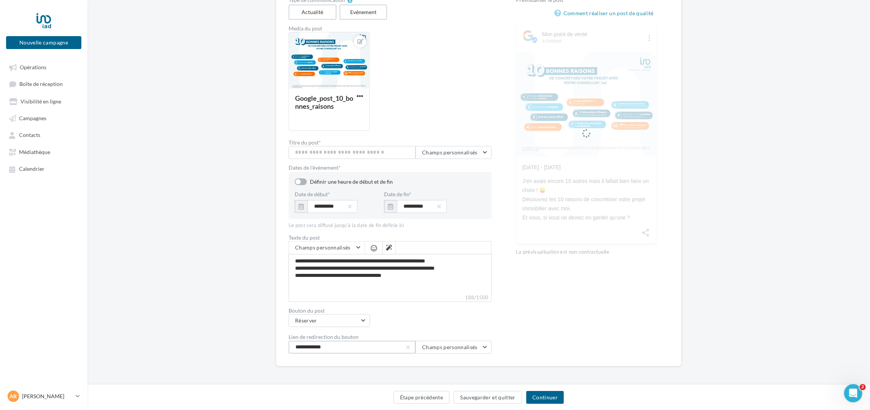
paste input "**********"
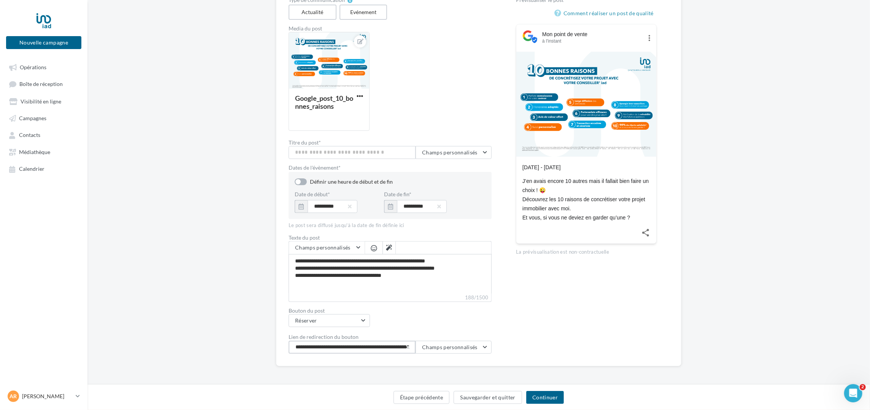
scroll to position [0, 32]
click at [454, 350] on button "Champs personnalisés" at bounding box center [454, 347] width 76 height 13
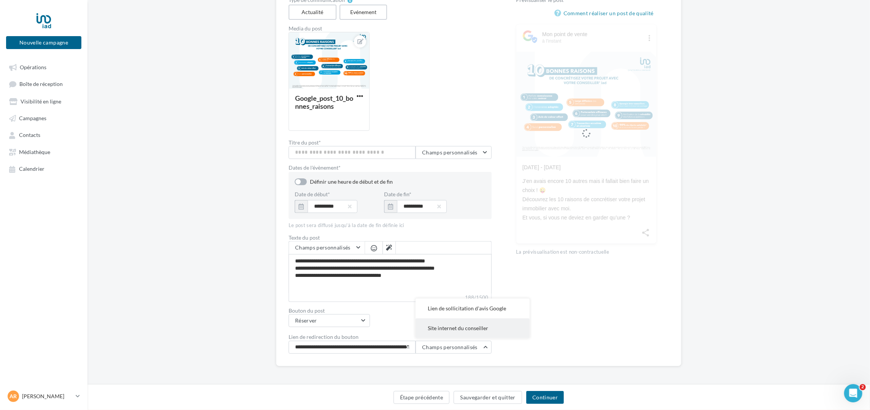
click at [464, 327] on span "Site internet du conseiller" at bounding box center [458, 328] width 60 height 6
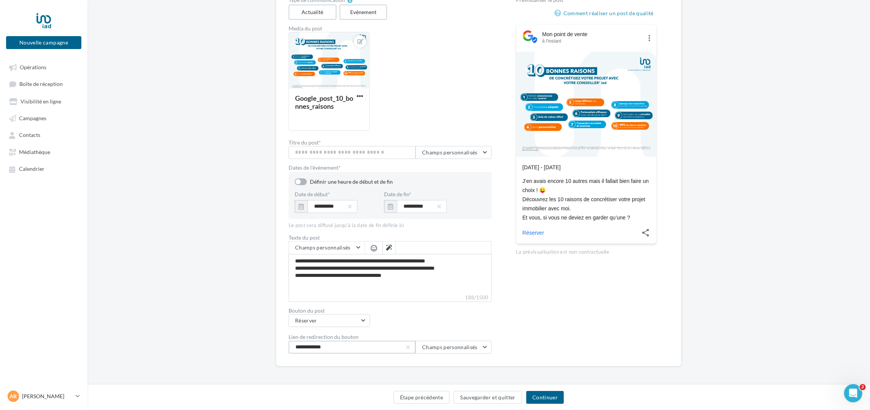
click at [350, 349] on input "**********" at bounding box center [352, 347] width 127 height 13
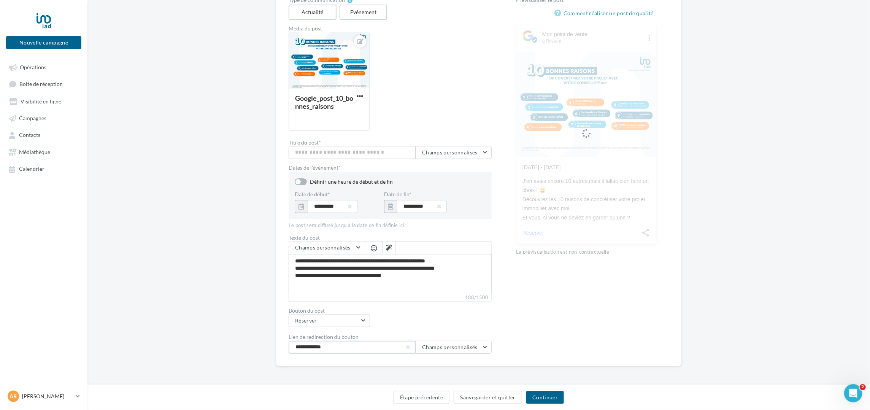
paste input "**********"
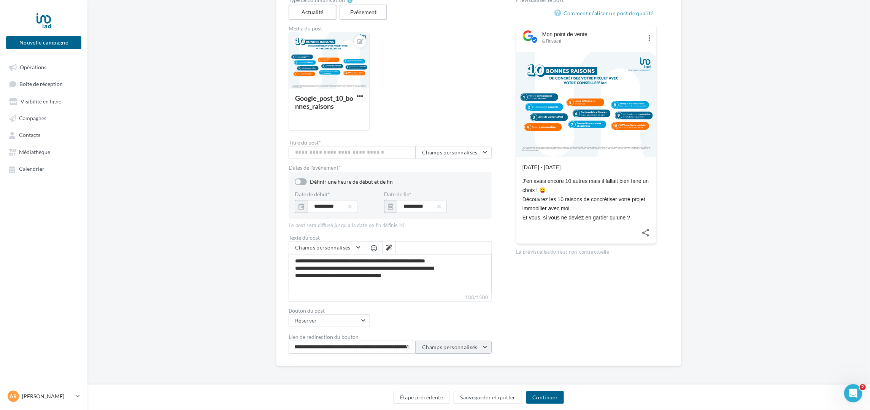
click at [462, 347] on span "Champs personnalisés" at bounding box center [450, 347] width 56 height 6
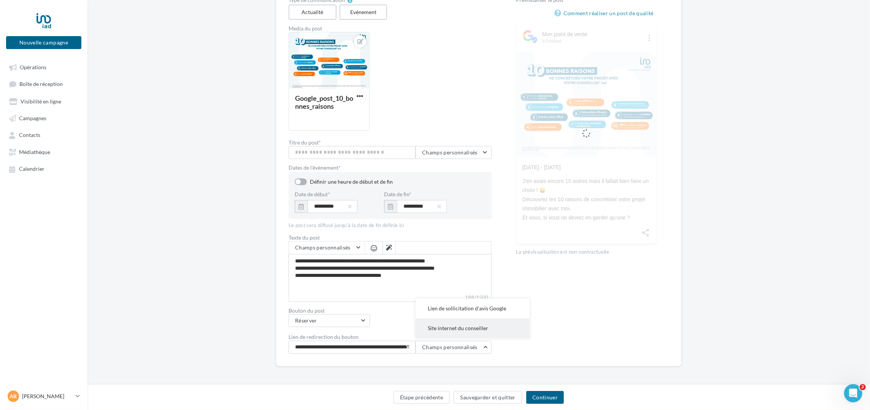
click at [468, 329] on span "Site internet du conseiller" at bounding box center [458, 328] width 60 height 6
drag, startPoint x: 342, startPoint y: 348, endPoint x: 181, endPoint y: 347, distance: 161.3
click at [181, 347] on div "Editer le Google Post Type de communication Actualité Evénement Media du post G…" at bounding box center [478, 181] width 783 height 419
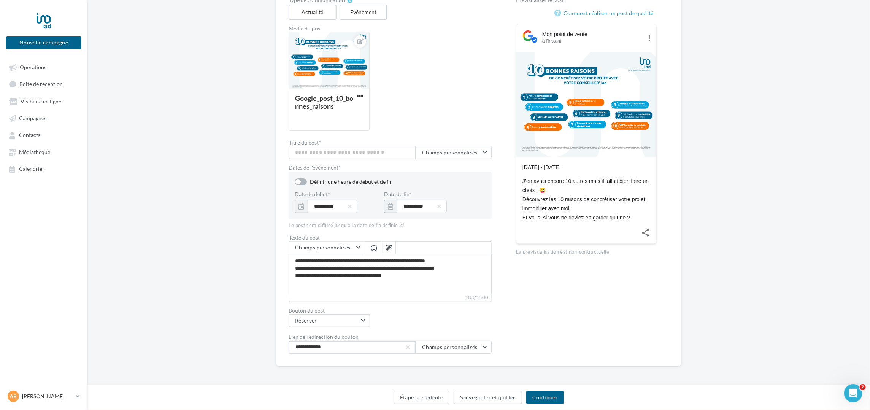
paste input "**********"
type input "**********"
click at [505, 393] on button "Sauvegarder et quitter" at bounding box center [488, 397] width 68 height 13
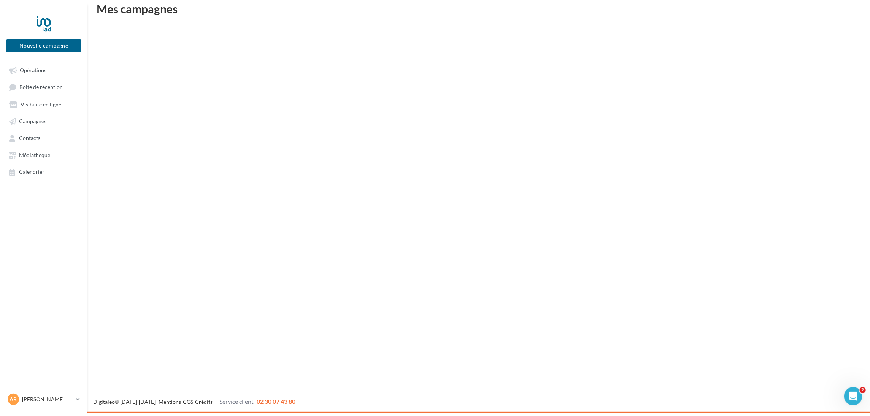
scroll to position [12, 0]
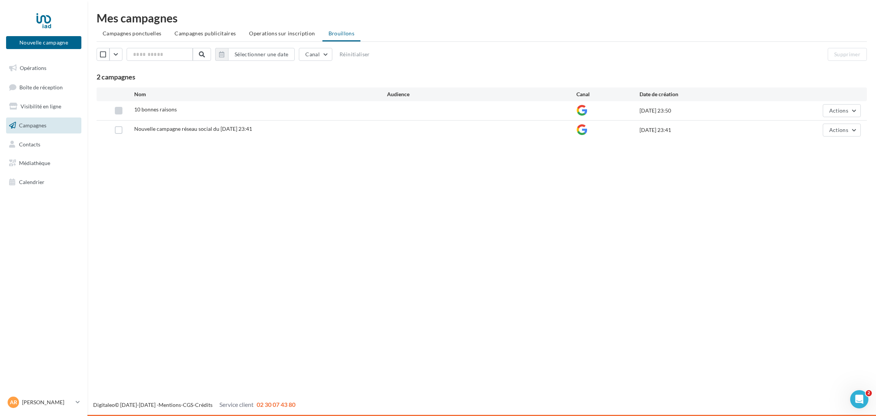
click at [117, 110] on label at bounding box center [119, 111] width 8 height 8
click at [834, 110] on span "Actions" at bounding box center [839, 110] width 19 height 6
click at [822, 130] on button "Editer" at bounding box center [823, 129] width 76 height 20
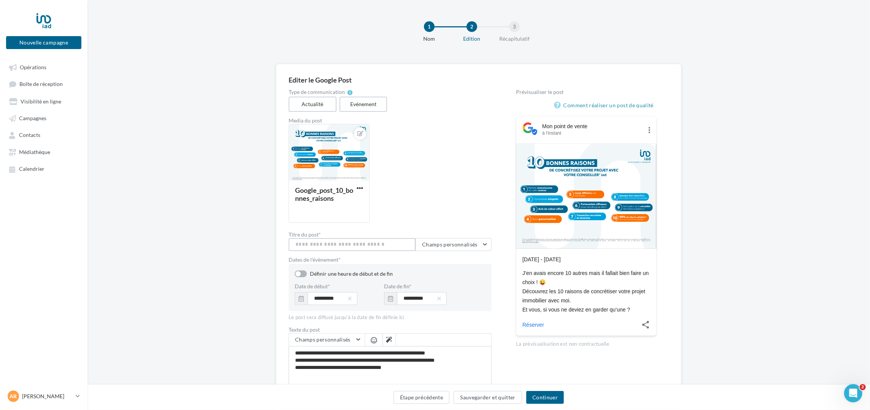
click at [319, 247] on input "Titre du post *" at bounding box center [352, 244] width 127 height 13
drag, startPoint x: 558, startPoint y: 292, endPoint x: 579, endPoint y: 298, distance: 21.7
click at [579, 298] on div "J’en avais encore 10 autres mais il fallait bien faire un choix ! 😜 Découvrez l…" at bounding box center [587, 292] width 128 height 46
copy div "10 raisons de concrétiser votre projet immobilier avec moi."
click at [311, 247] on input "Titre du post *" at bounding box center [352, 244] width 127 height 13
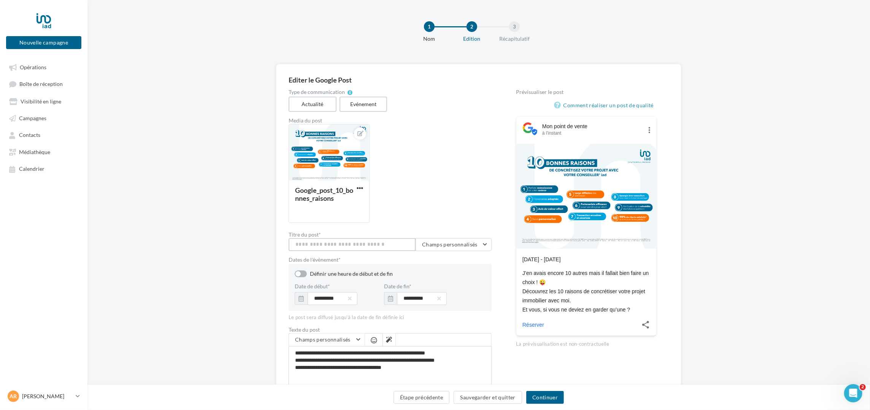
paste input "**********"
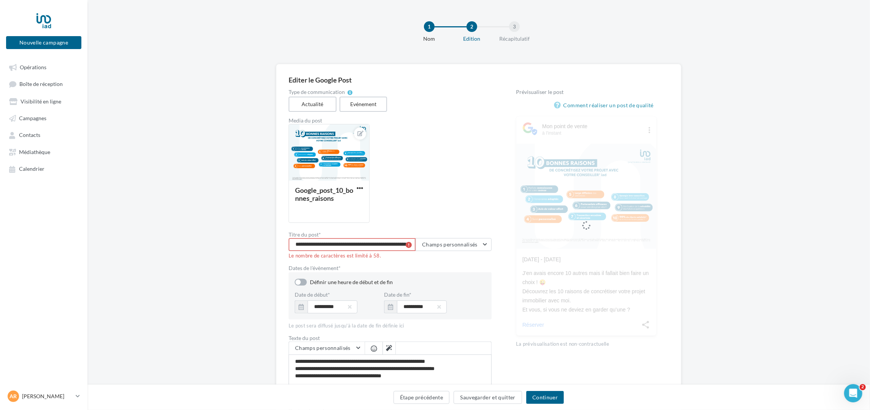
drag, startPoint x: 388, startPoint y: 246, endPoint x: 452, endPoint y: 259, distance: 64.4
click at [452, 259] on div "**********" at bounding box center [390, 271] width 203 height 365
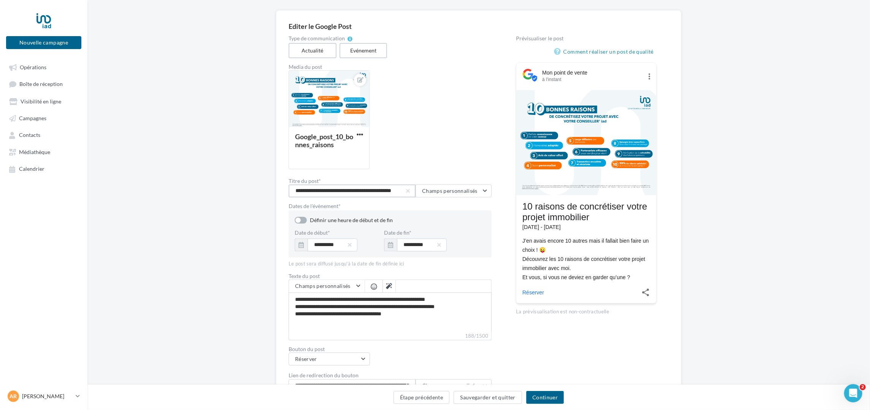
scroll to position [92, 0]
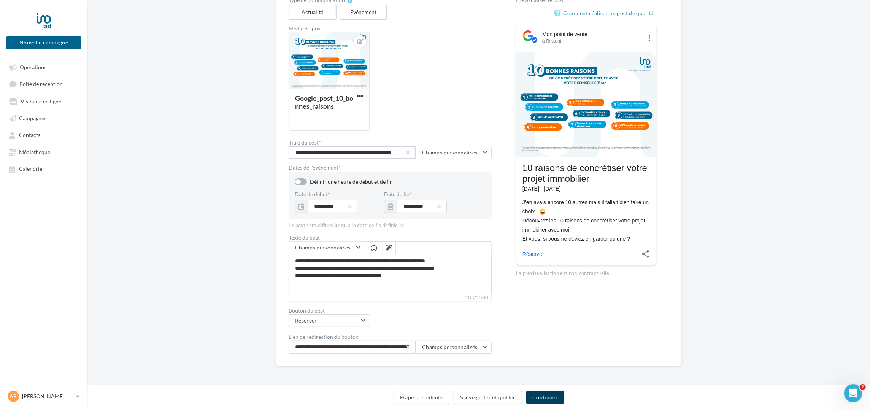
type input "**********"
click at [557, 399] on button "Continuer" at bounding box center [545, 397] width 38 height 13
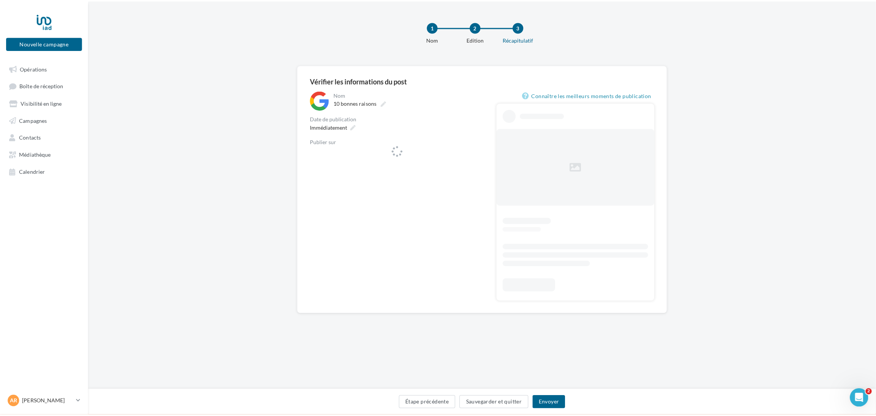
scroll to position [1, 0]
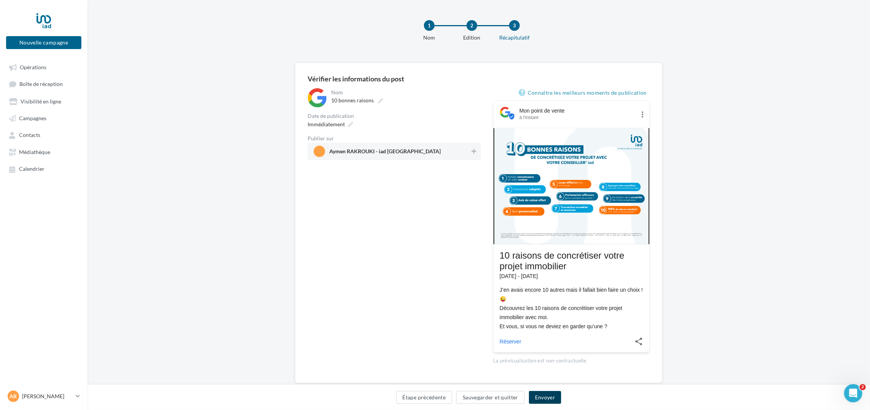
click at [542, 395] on button "Envoyer" at bounding box center [545, 397] width 32 height 13
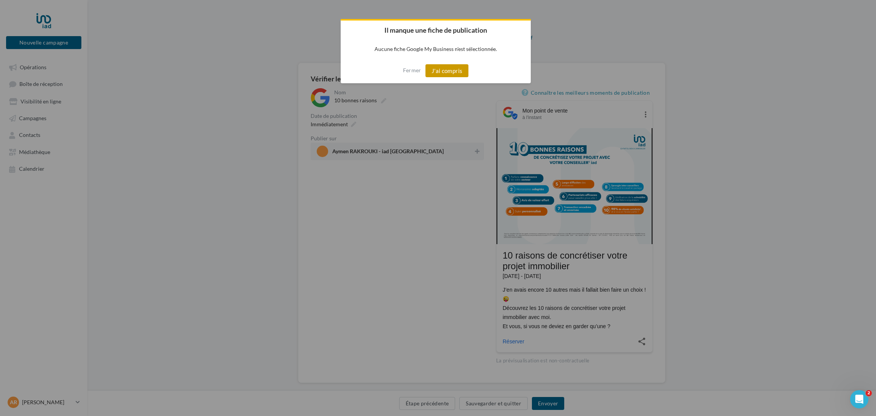
click at [439, 68] on button "J'ai compris" at bounding box center [447, 70] width 43 height 13
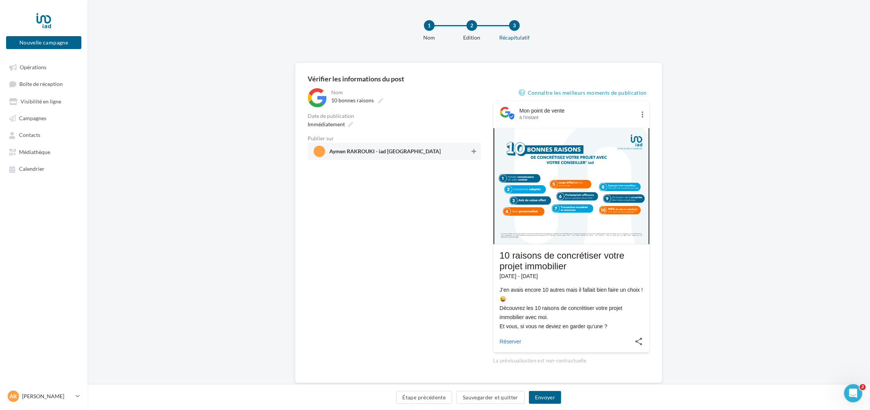
click at [474, 151] on icon at bounding box center [474, 151] width 5 height 5
click at [426, 150] on span "Aymen RAKROUKI - iad France" at bounding box center [392, 151] width 156 height 11
click at [428, 151] on span "Aymen RAKROUKI - iad France" at bounding box center [392, 151] width 157 height 11
click at [541, 398] on button "Envoyer" at bounding box center [545, 397] width 32 height 13
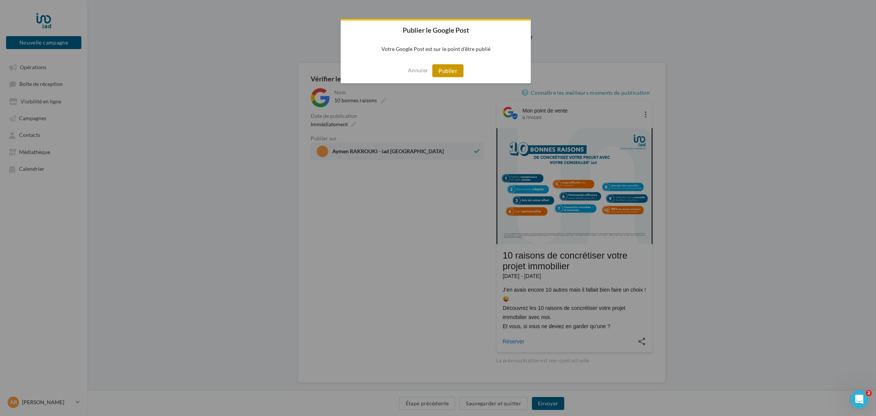
click at [447, 71] on button "Publier" at bounding box center [448, 70] width 31 height 13
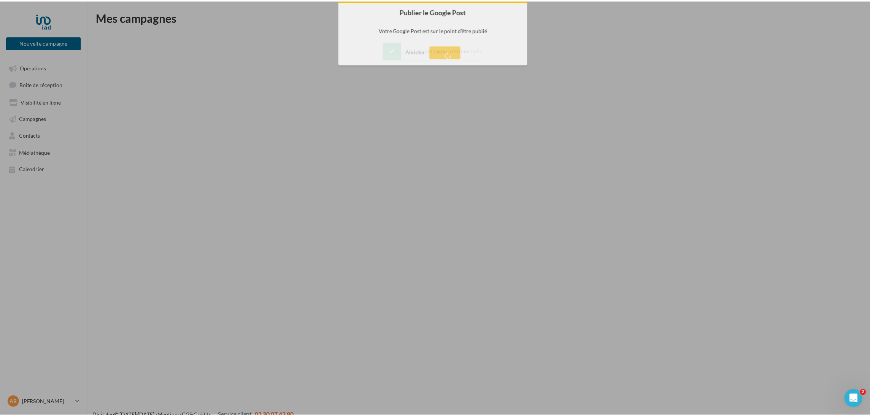
scroll to position [12, 0]
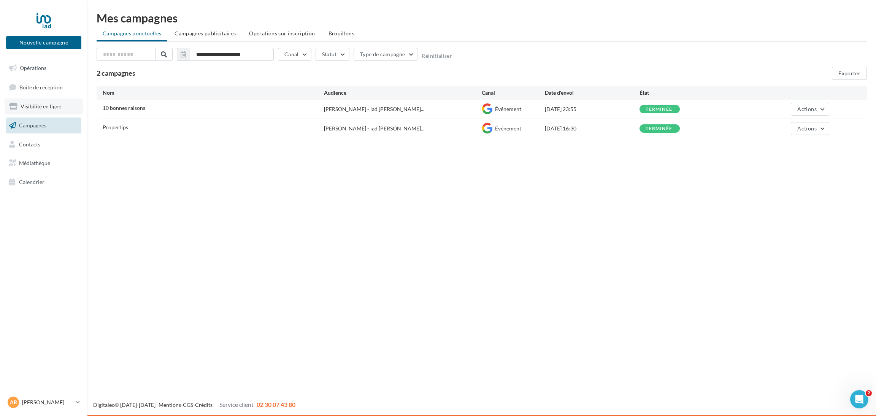
click at [63, 105] on link "Visibilité en ligne" at bounding box center [44, 107] width 78 height 16
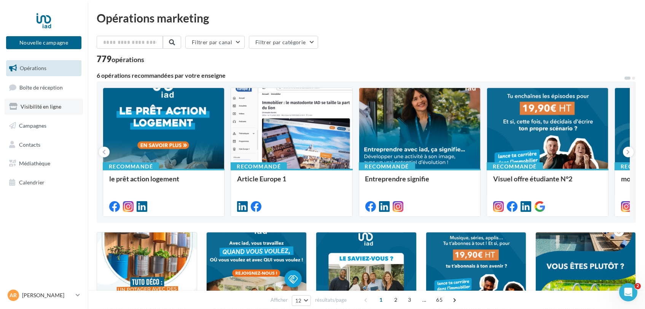
click at [49, 102] on link "Visibilité en ligne" at bounding box center [44, 107] width 78 height 16
click at [49, 109] on span "Visibilité en ligne" at bounding box center [41, 106] width 41 height 6
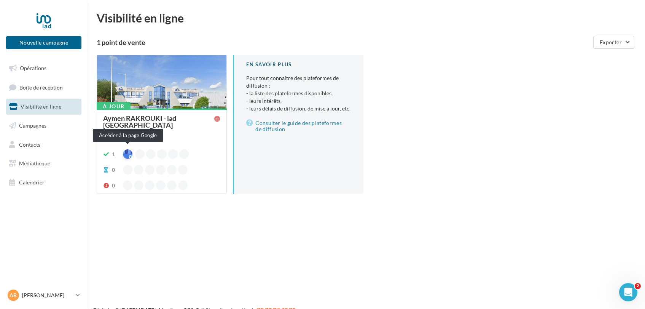
click at [128, 150] on div at bounding box center [128, 154] width 10 height 10
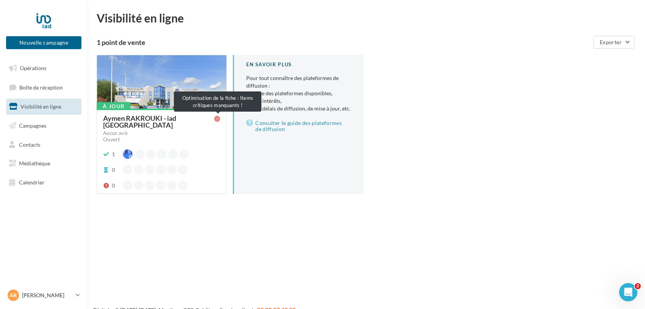
click at [218, 121] on icon at bounding box center [217, 119] width 6 height 6
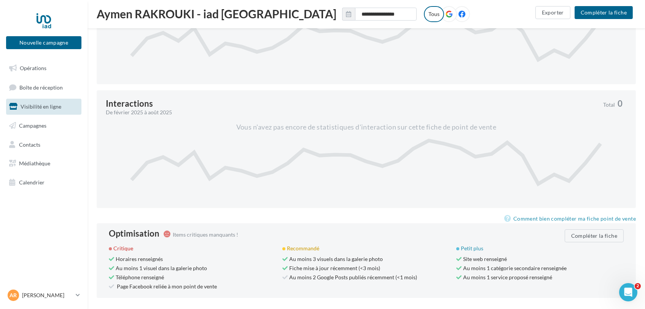
scroll to position [328, 0]
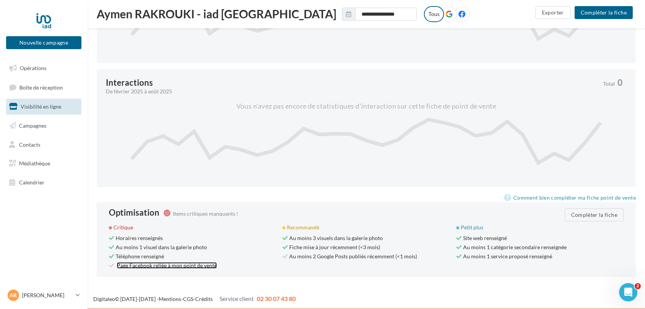
click at [130, 267] on link "Page Facebook reliée à mon point de vente" at bounding box center [167, 265] width 100 height 6
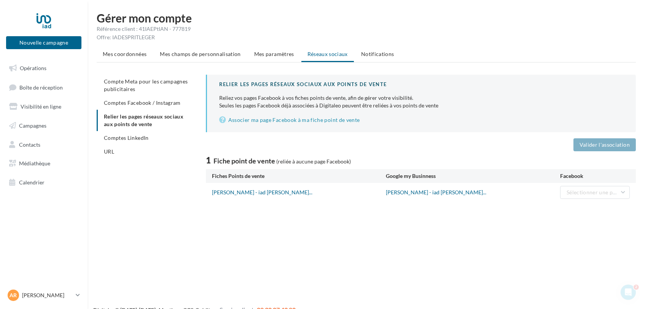
click at [283, 53] on span "Mes paramètres" at bounding box center [274, 54] width 40 height 6
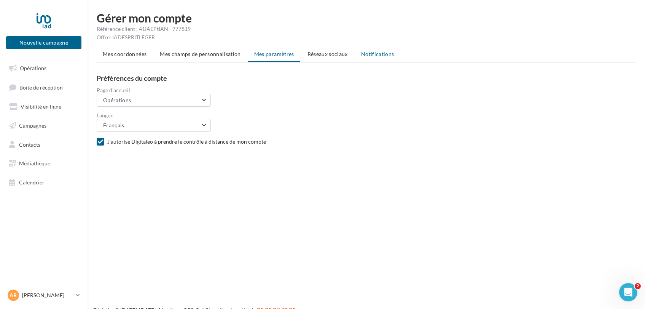
click at [377, 52] on span "Notifications" at bounding box center [377, 54] width 33 height 6
